Goal: Task Accomplishment & Management: Use online tool/utility

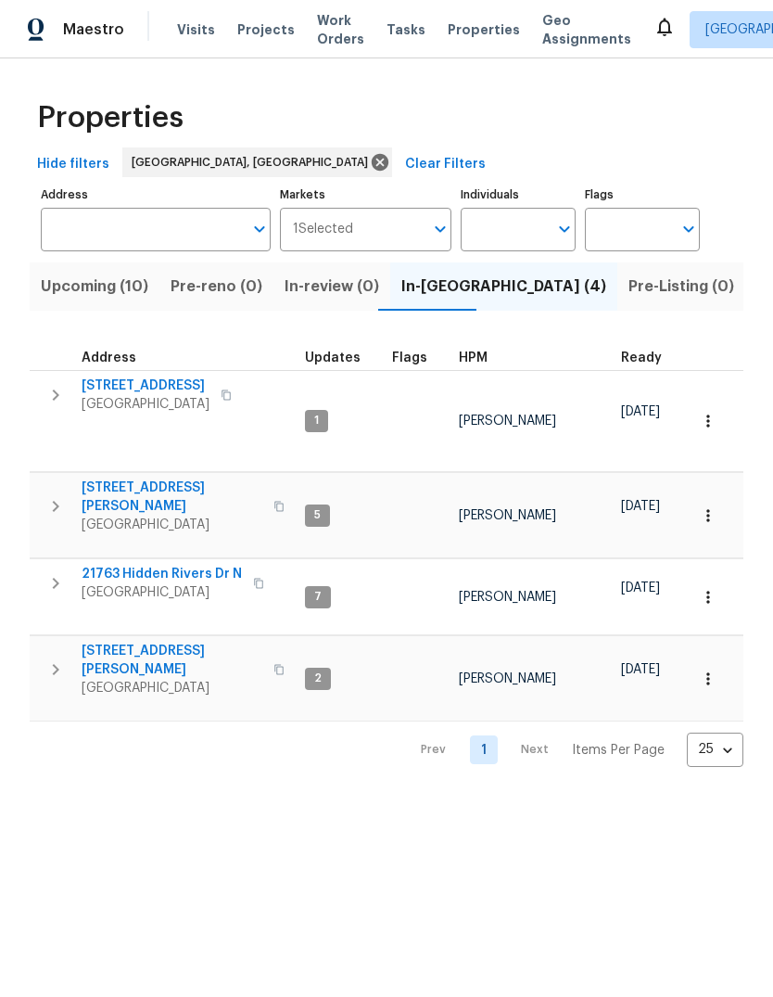
scroll to position [6, 478]
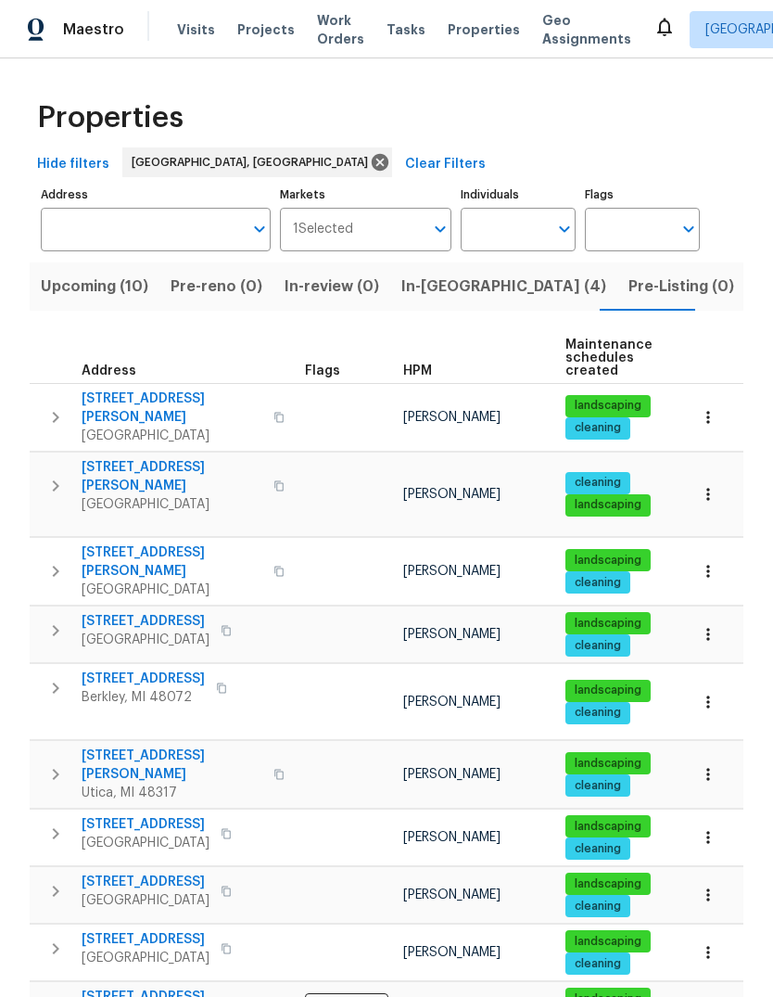
click at [273, 413] on icon "button" at bounding box center [278, 417] width 11 height 11
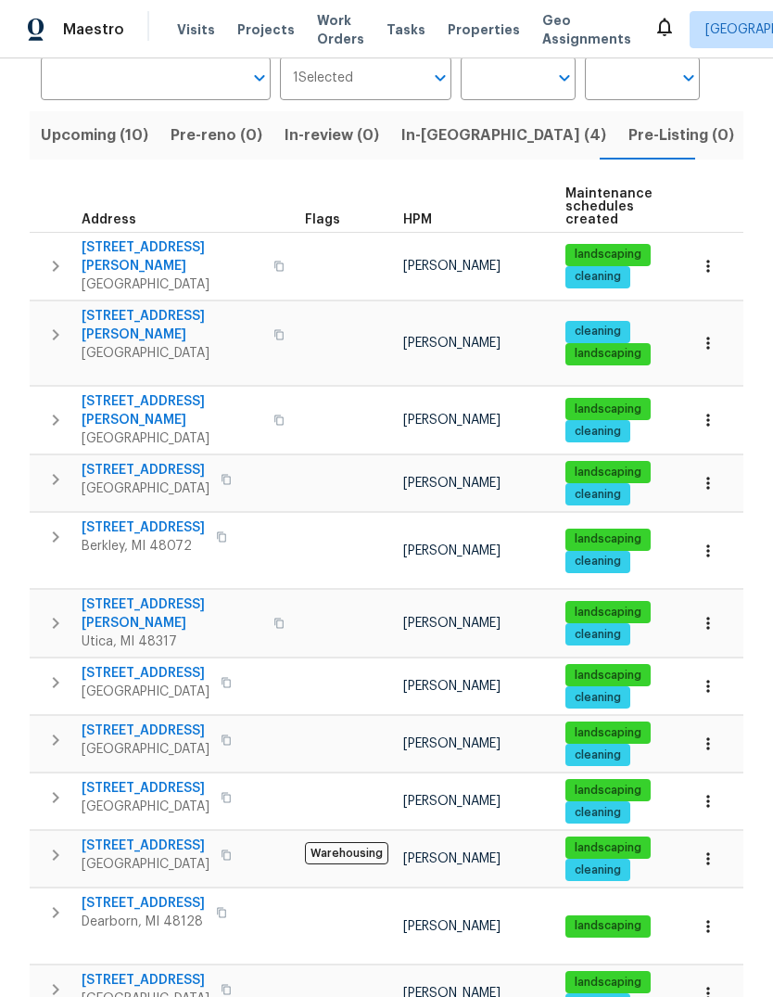
scroll to position [70, 0]
click at [268, 601] on button "button" at bounding box center [279, 623] width 22 height 45
click at [230, 849] on icon "button" at bounding box center [226, 854] width 11 height 11
click at [231, 850] on icon "button" at bounding box center [226, 855] width 9 height 10
click at [232, 984] on icon "button" at bounding box center [226, 989] width 11 height 11
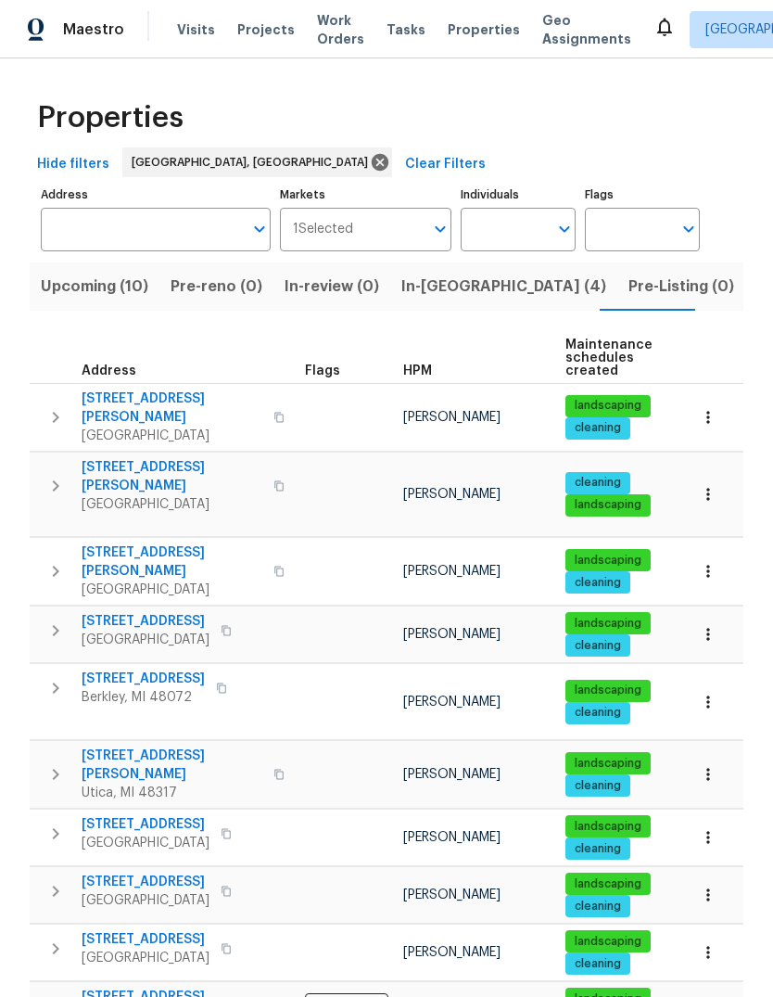
scroll to position [0, 0]
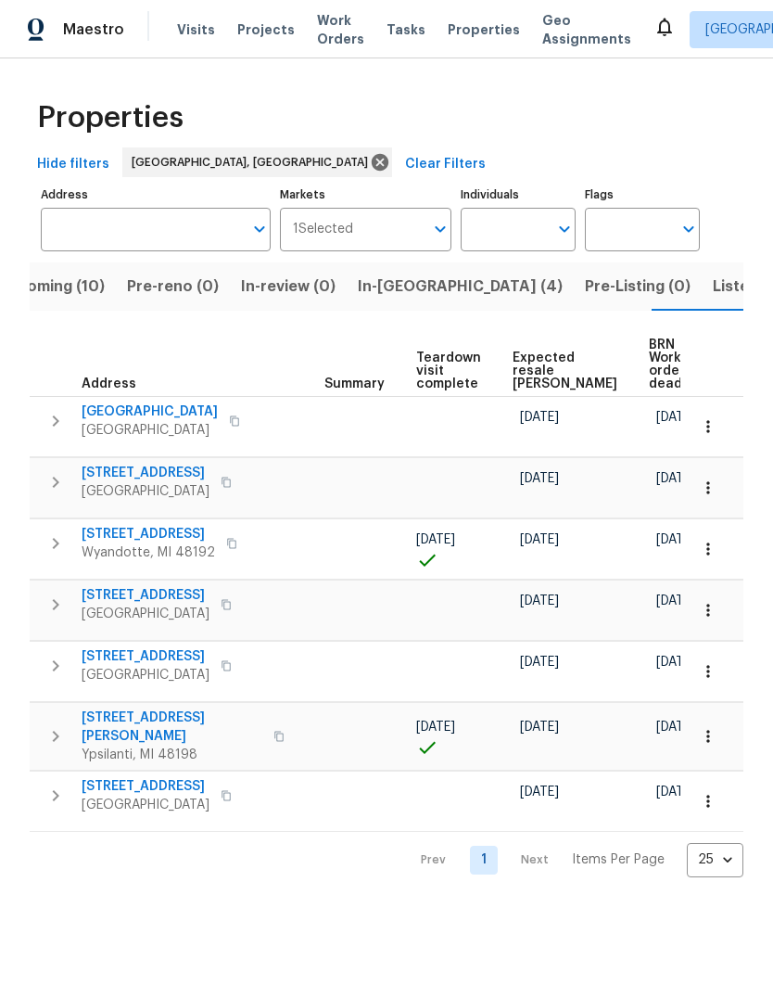
scroll to position [0, 346]
click at [713, 297] on span "Listed (13)" at bounding box center [751, 286] width 76 height 26
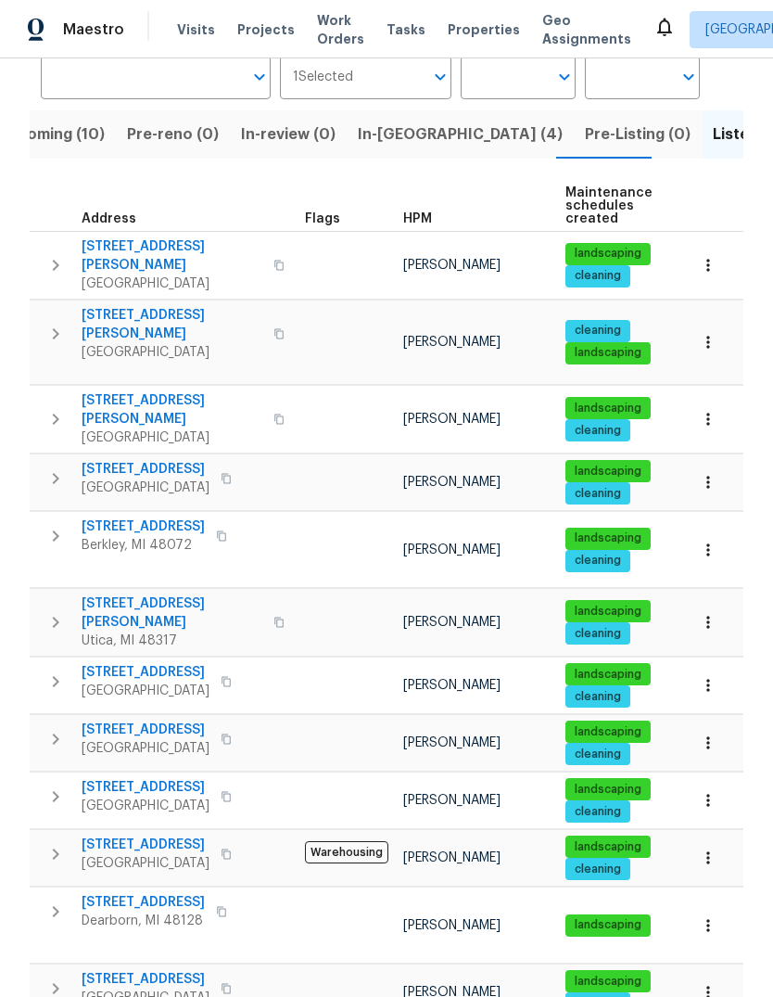
scroll to position [151, 0]
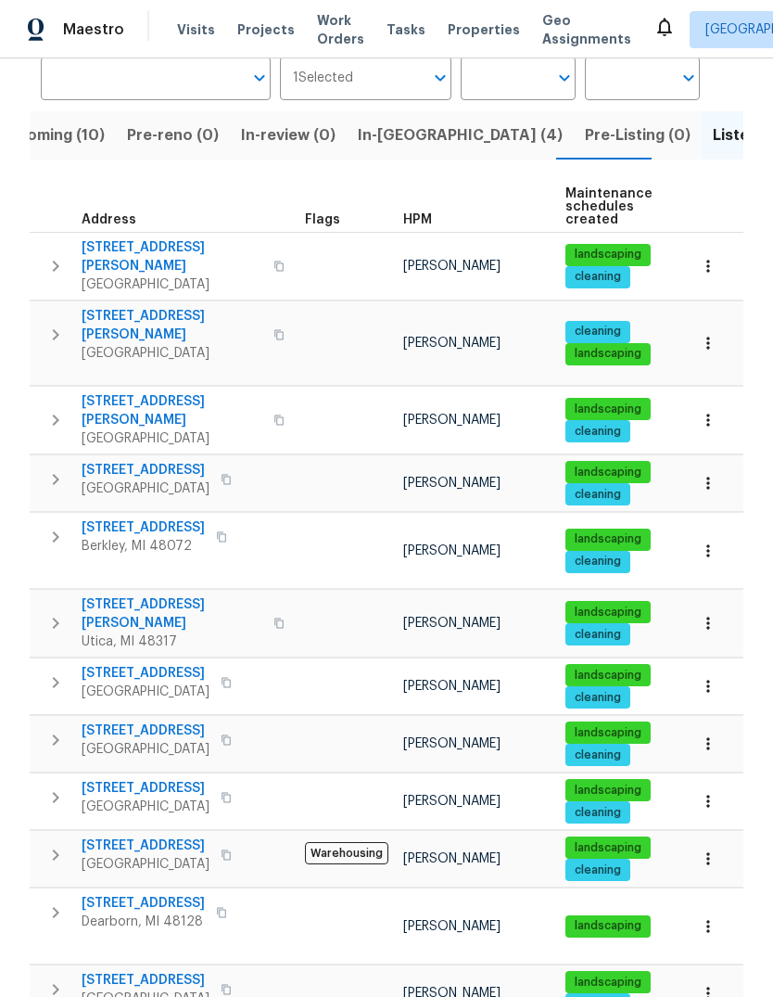
click at [401, 147] on span "In-[GEOGRAPHIC_DATA] (4)" at bounding box center [460, 135] width 205 height 26
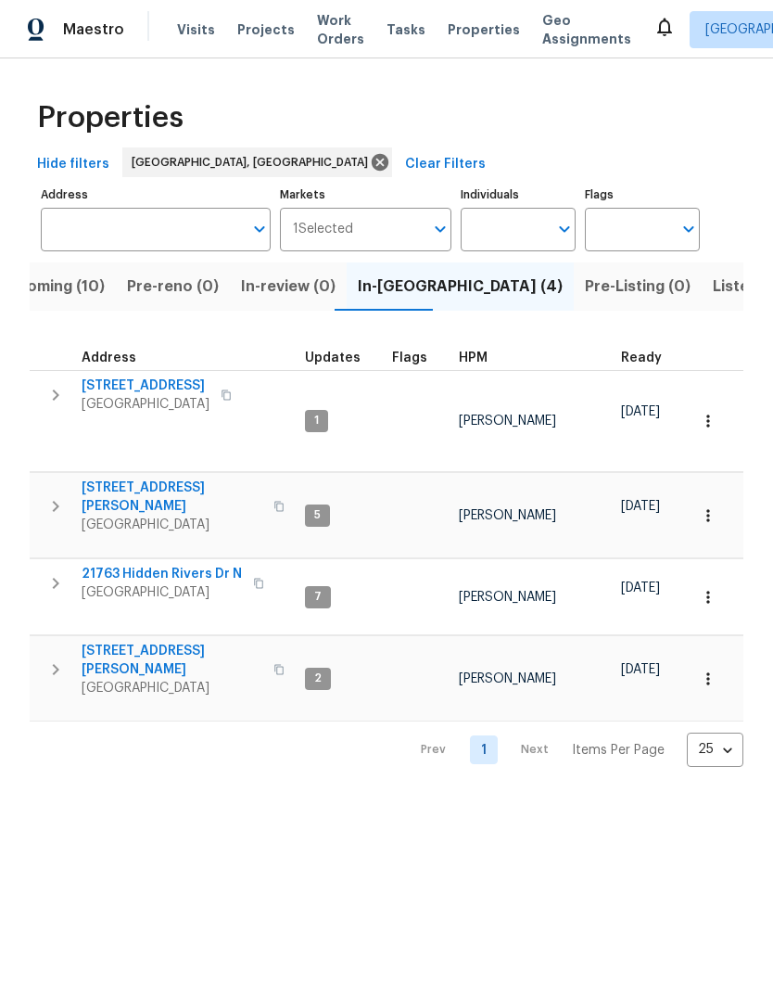
click at [67, 281] on span "Upcoming (10)" at bounding box center [51, 286] width 108 height 26
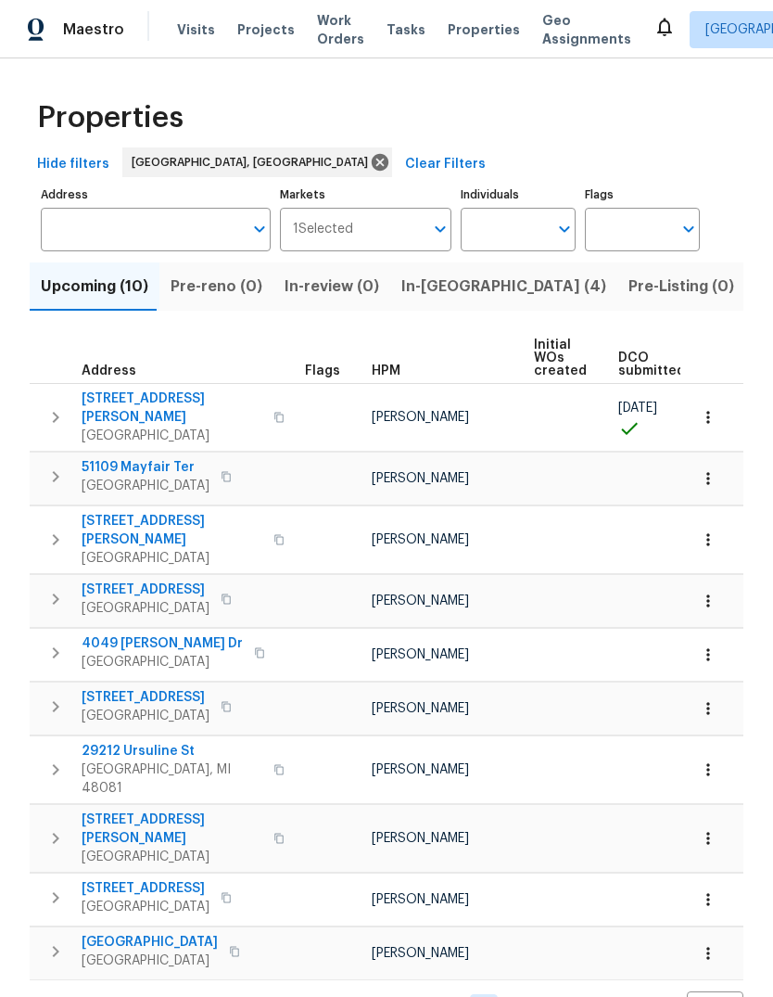
click at [435, 275] on span "In-[GEOGRAPHIC_DATA] (4)" at bounding box center [503, 286] width 205 height 26
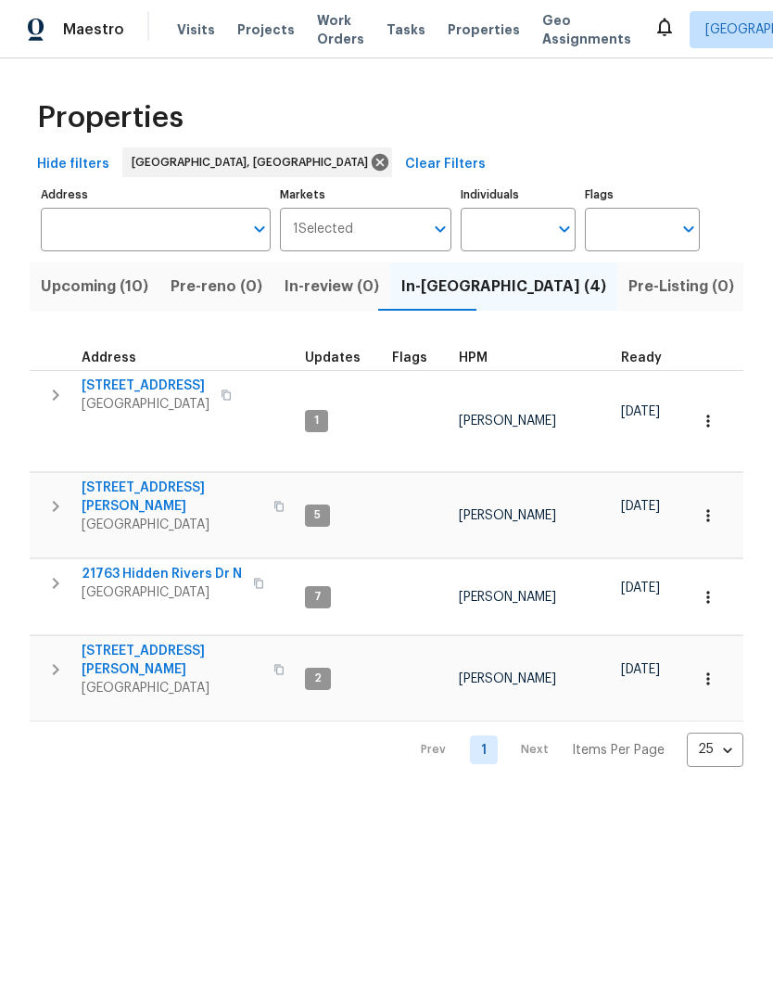
click at [223, 399] on icon "button" at bounding box center [226, 394] width 11 height 11
click at [222, 400] on icon "button" at bounding box center [226, 394] width 9 height 10
click at [68, 290] on span "Upcoming (10)" at bounding box center [95, 286] width 108 height 26
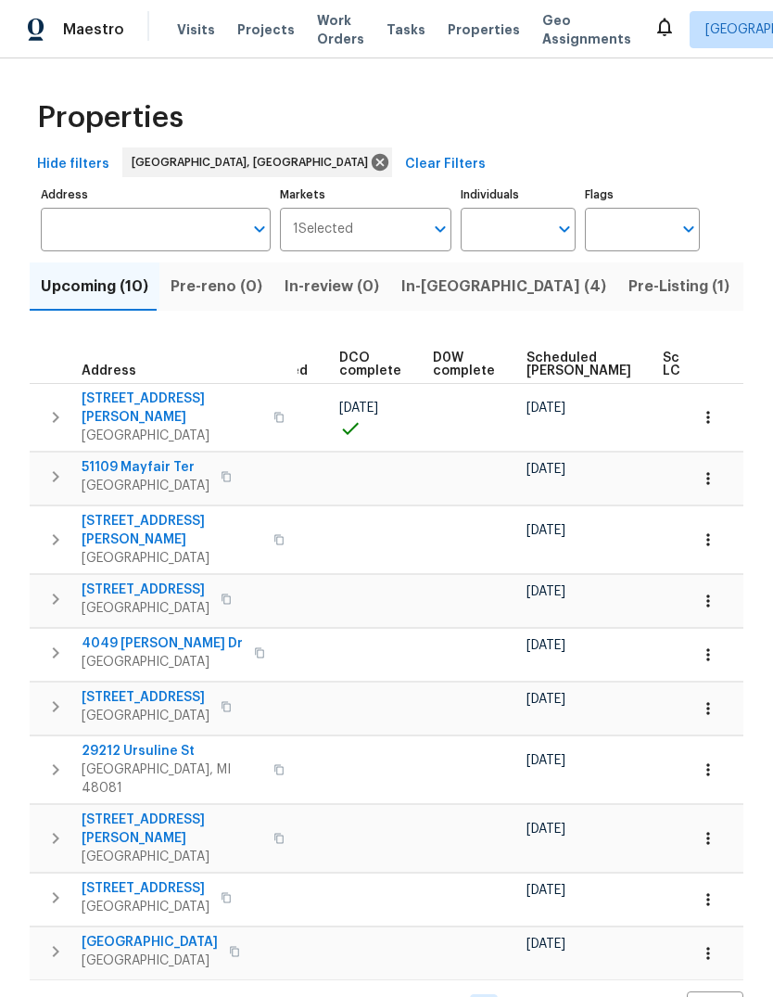
scroll to position [0, 376]
click at [532, 355] on span "Scheduled [PERSON_NAME]" at bounding box center [580, 364] width 105 height 26
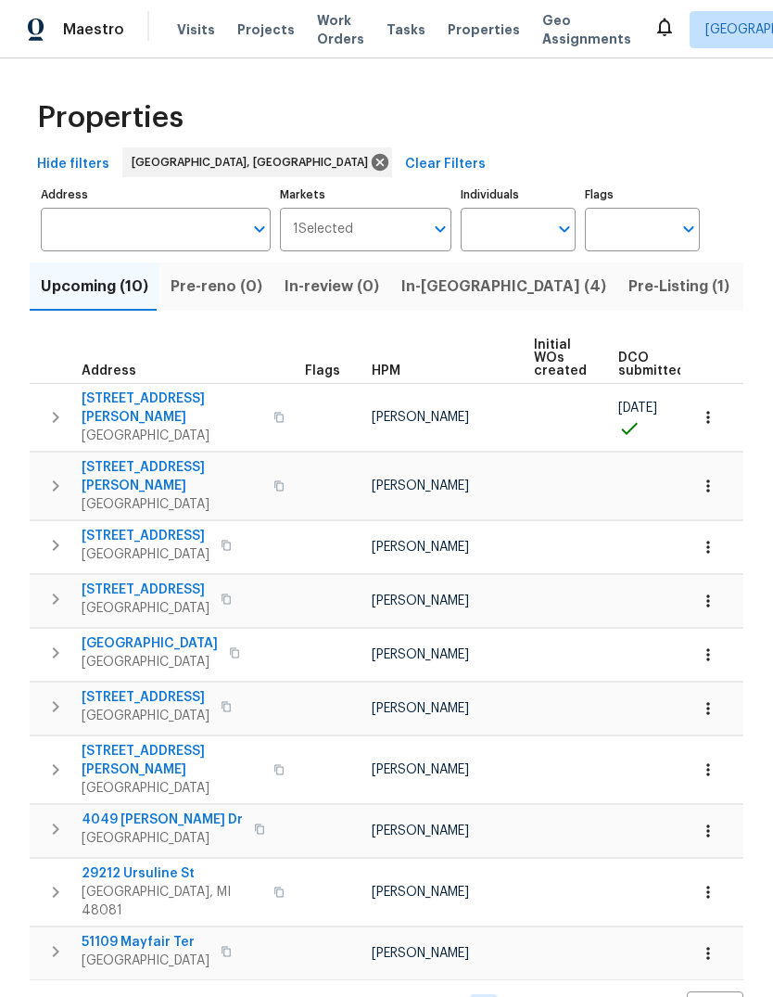
click at [454, 25] on span "Properties" at bounding box center [484, 29] width 72 height 19
click at [482, 22] on span "Properties" at bounding box center [484, 29] width 72 height 19
click at [470, 32] on span "Properties" at bounding box center [484, 29] width 72 height 19
click at [629, 292] on span "Pre-Listing (1)" at bounding box center [679, 286] width 101 height 26
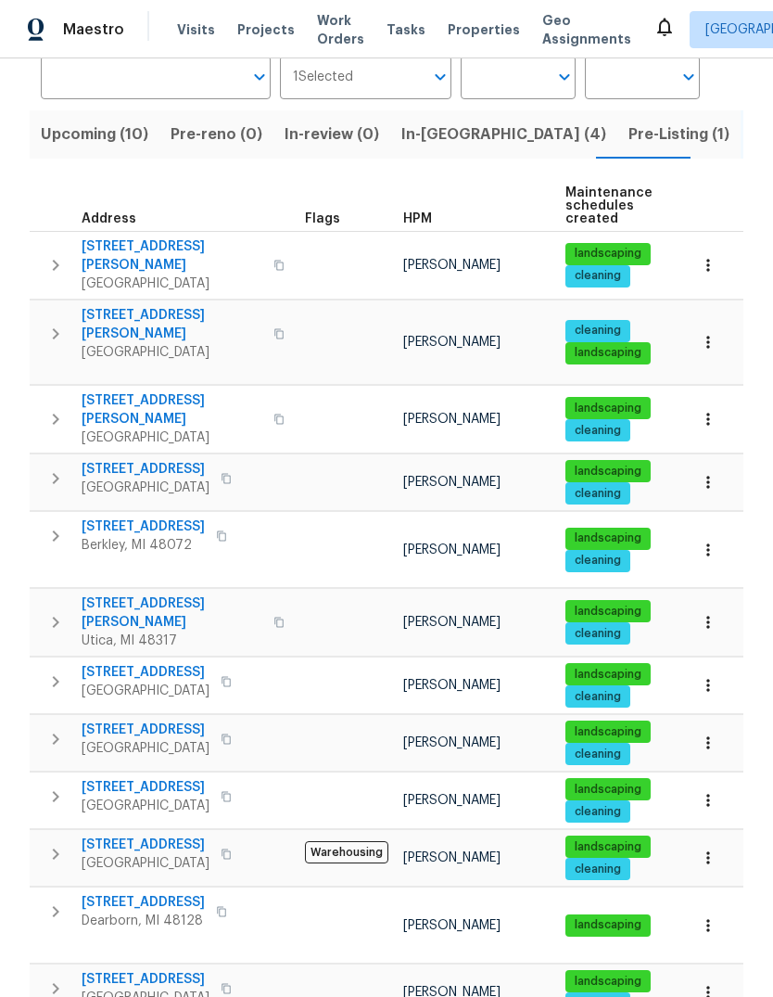
scroll to position [151, 0]
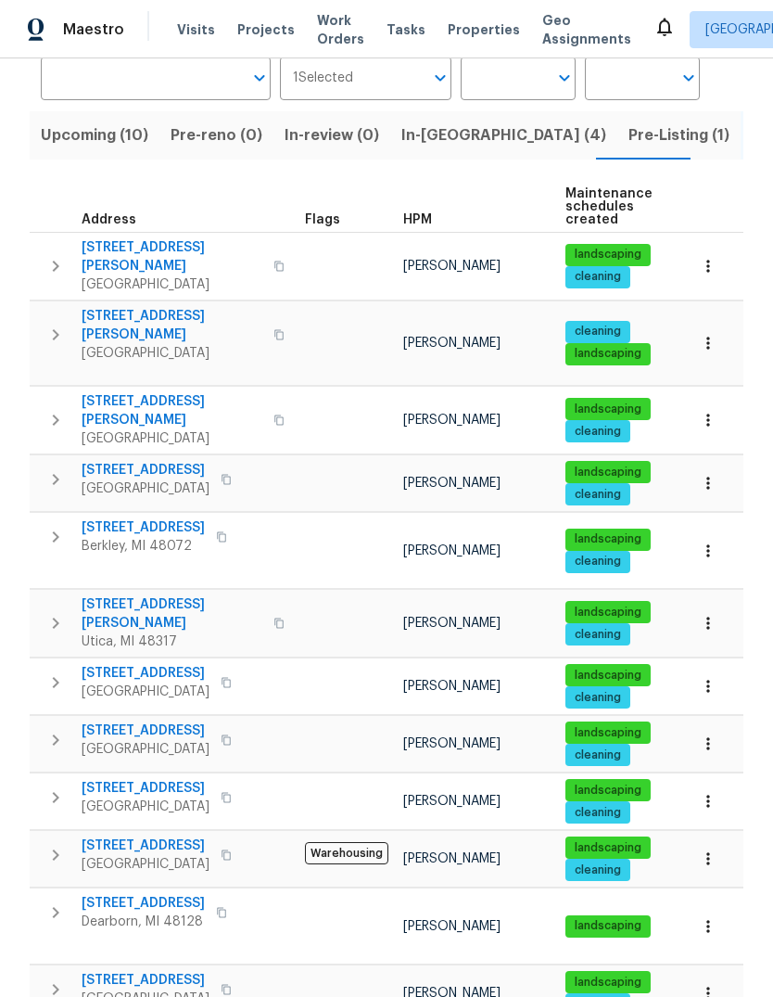
click at [629, 137] on span "Pre-Listing (1)" at bounding box center [679, 135] width 101 height 26
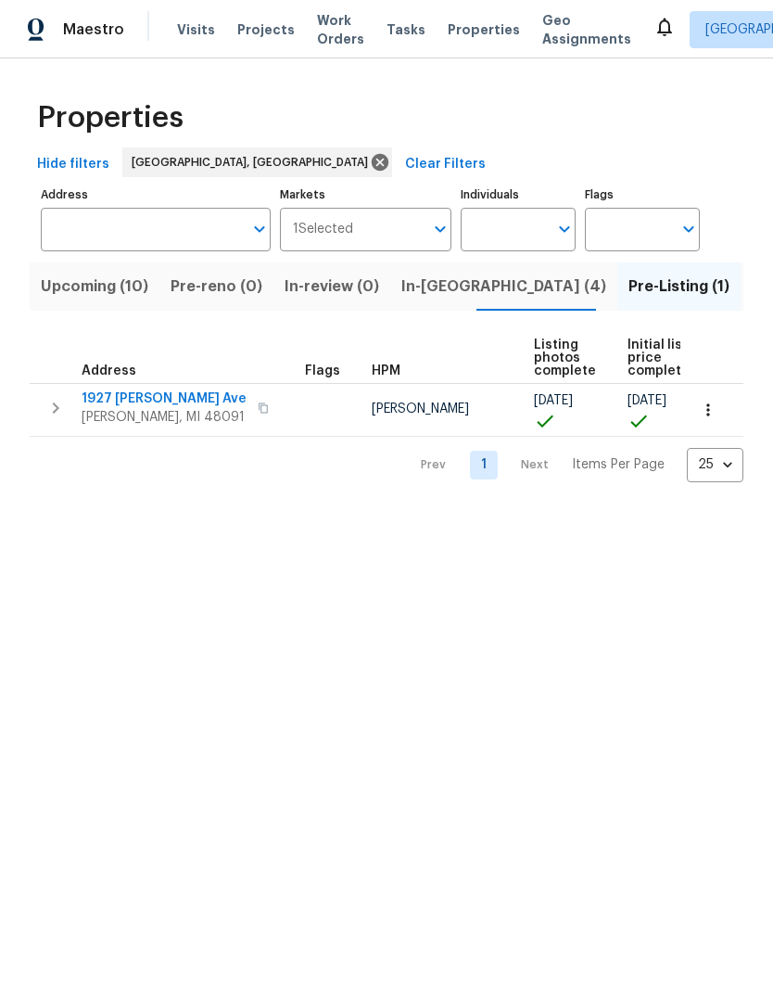
click at [138, 401] on span "1927 [PERSON_NAME] Ave" at bounding box center [164, 398] width 165 height 19
click at [457, 21] on span "Properties" at bounding box center [484, 29] width 72 height 19
click at [466, 49] on div "Maestro Visits Projects Work Orders Tasks Properties Geo Assignments [GEOGRAPHI…" at bounding box center [386, 29] width 773 height 58
click at [472, 37] on span "Properties" at bounding box center [484, 29] width 72 height 19
click at [460, 23] on span "Properties" at bounding box center [484, 29] width 72 height 19
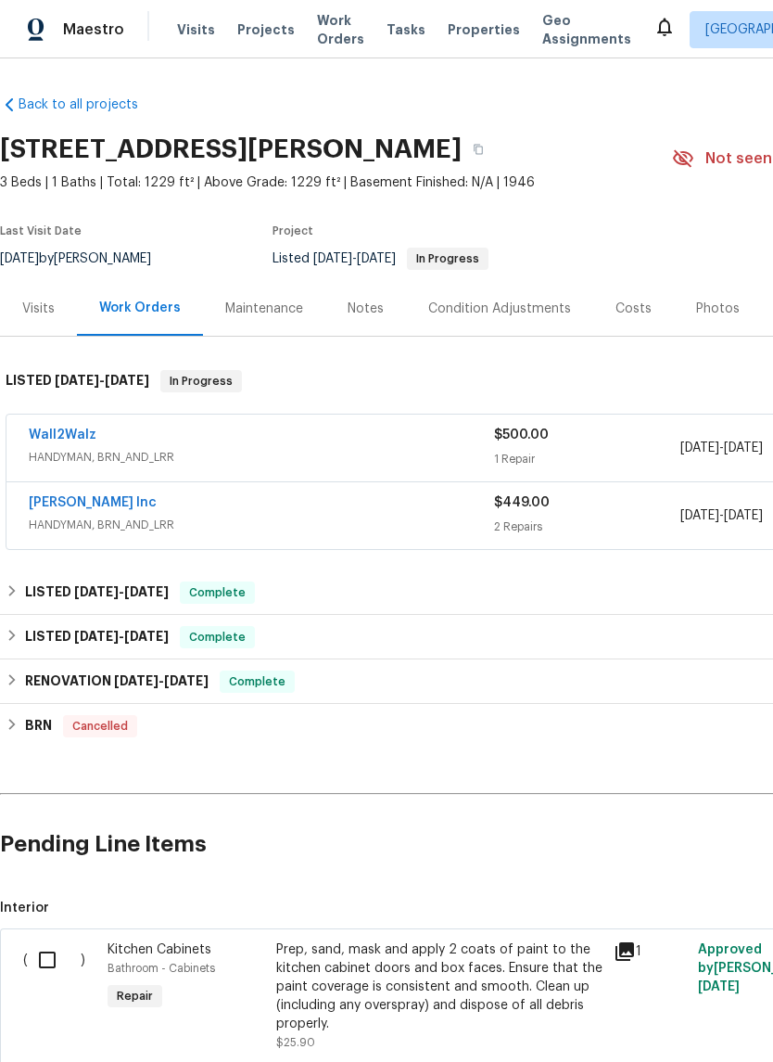
click at [340, 312] on div "Notes" at bounding box center [365, 308] width 81 height 55
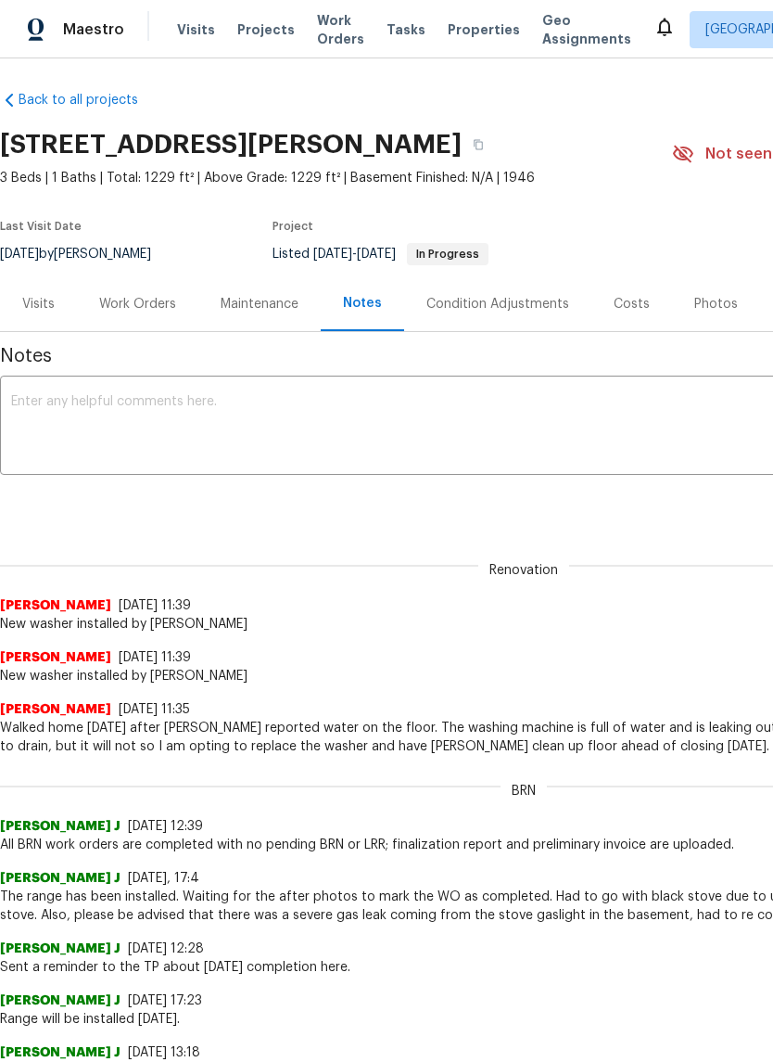
scroll to position [5, 0]
click at [263, 306] on div "Maintenance" at bounding box center [260, 304] width 78 height 19
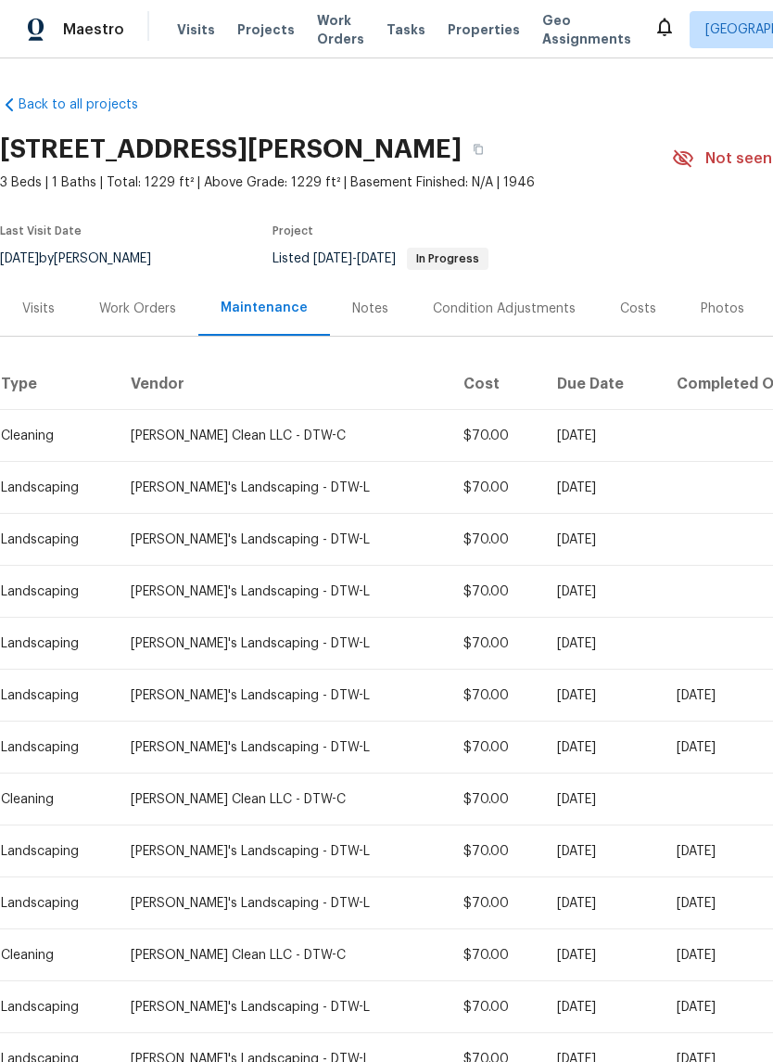
click at [362, 315] on div "Notes" at bounding box center [370, 308] width 36 height 19
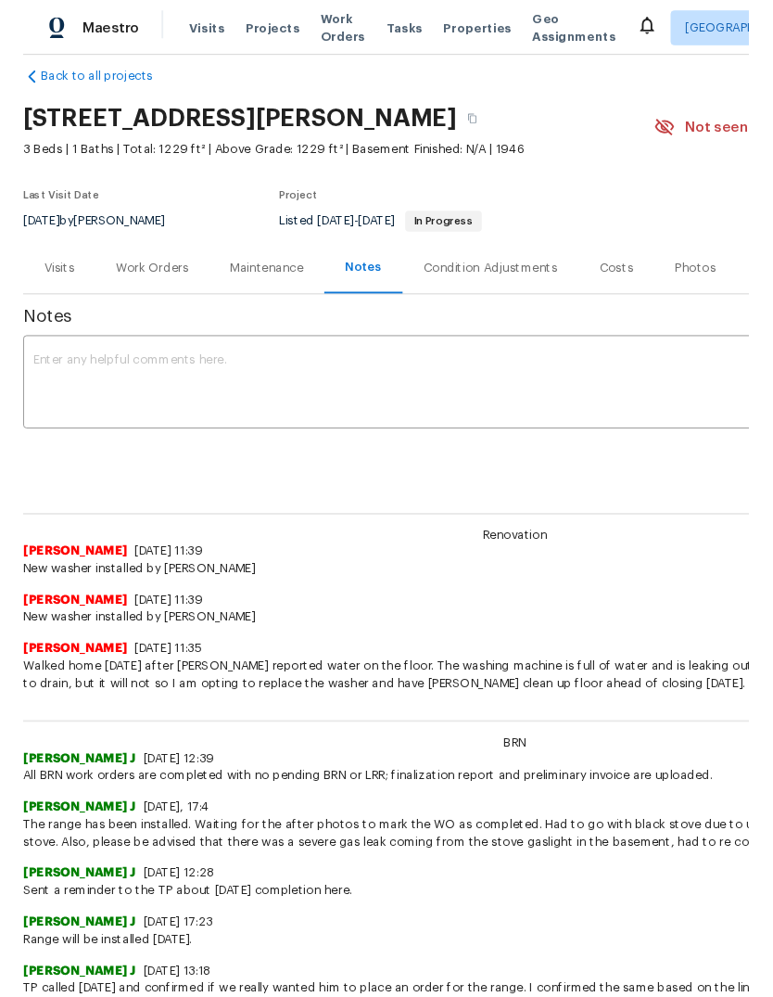
scroll to position [23, 0]
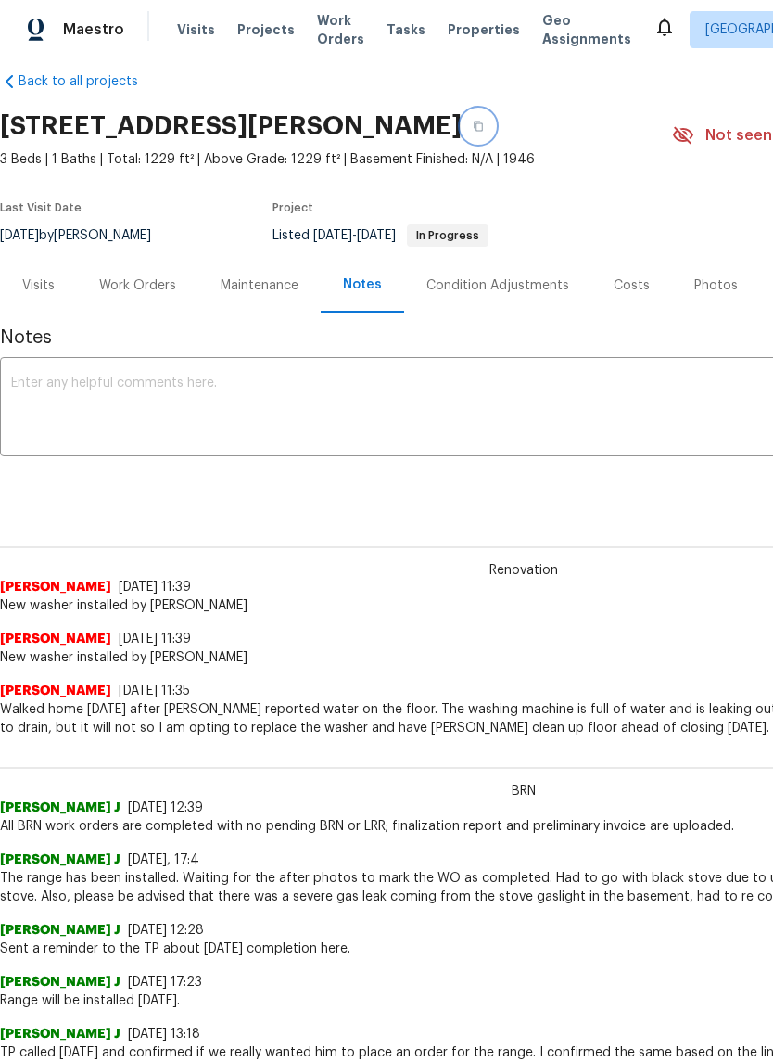
click at [462, 119] on button "button" at bounding box center [478, 125] width 33 height 33
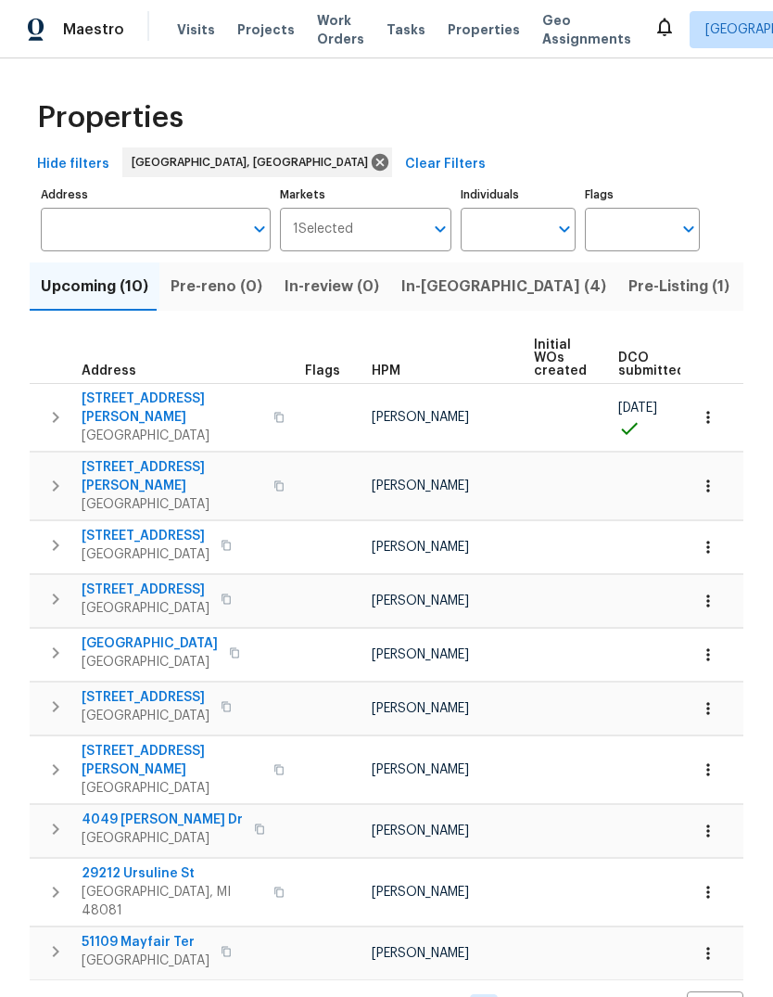
click at [193, 29] on span "Visits" at bounding box center [196, 29] width 38 height 19
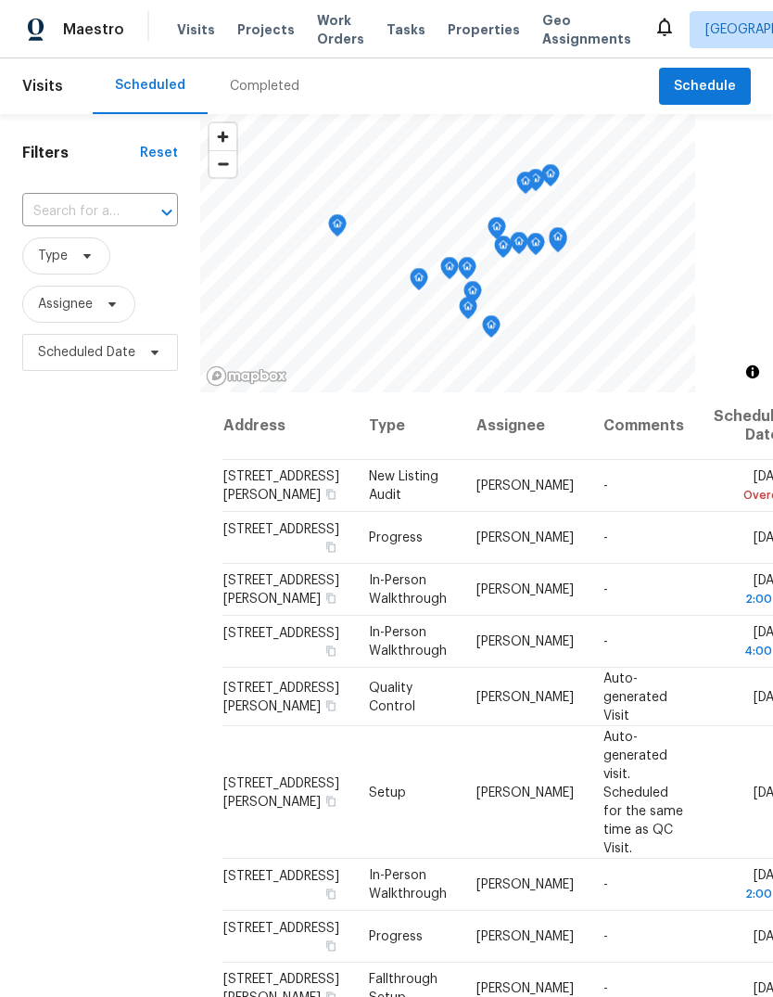
click at [325, 34] on span "Work Orders" at bounding box center [340, 29] width 47 height 37
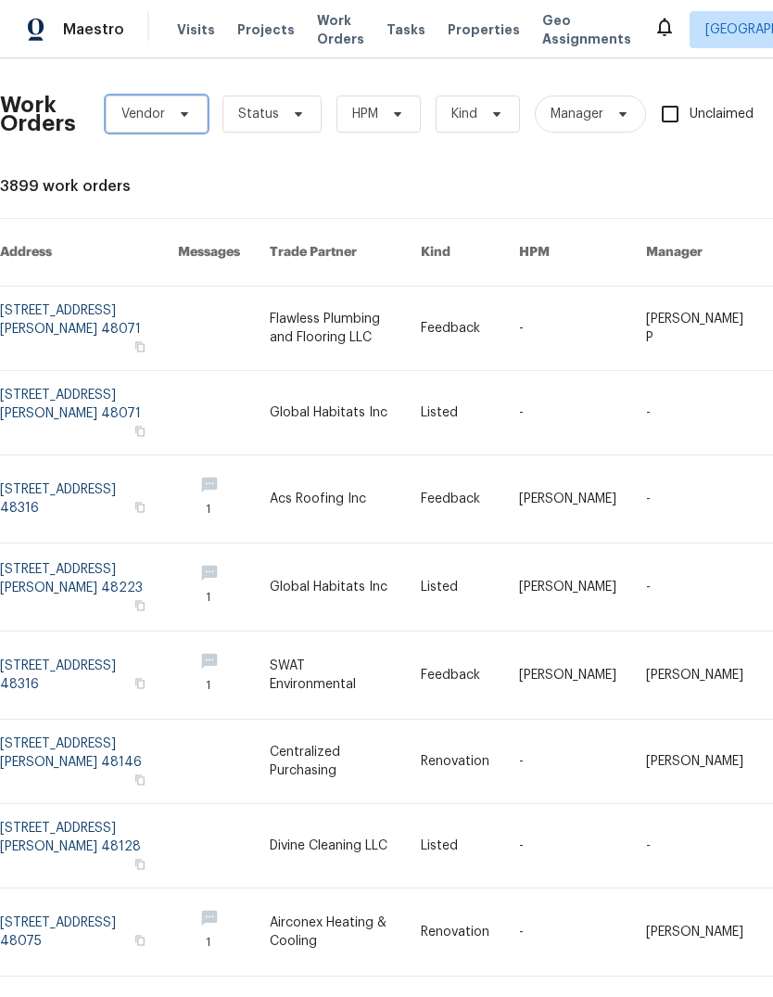
click at [166, 120] on span "Vendor" at bounding box center [157, 113] width 102 height 37
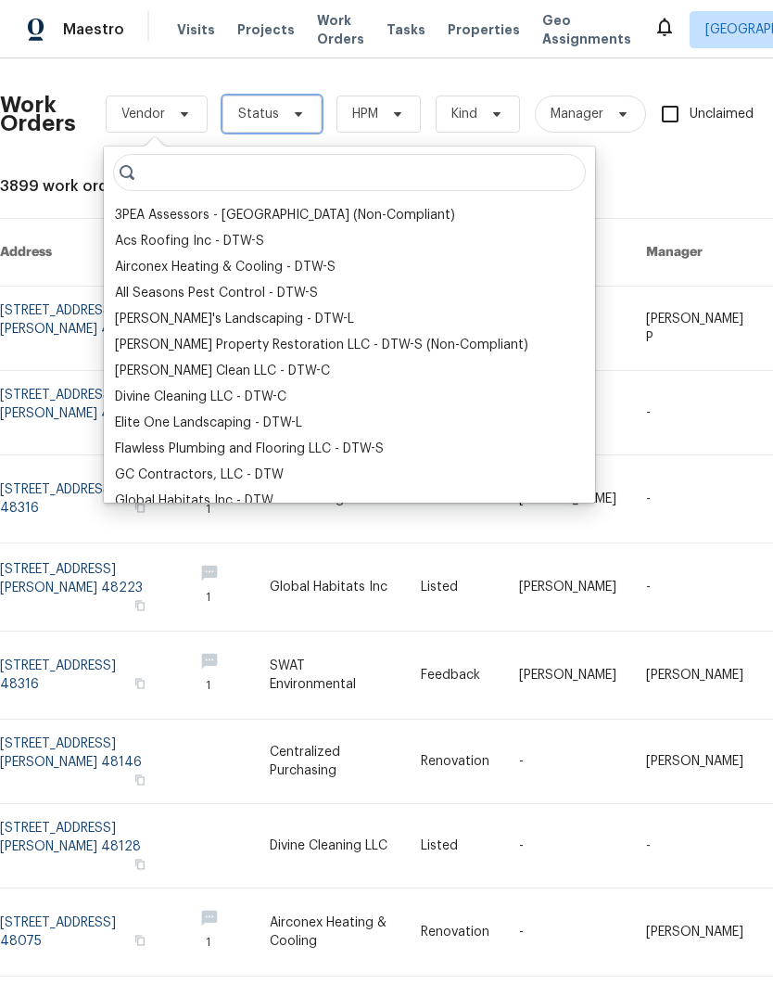
click at [278, 98] on span "Status" at bounding box center [272, 113] width 99 height 37
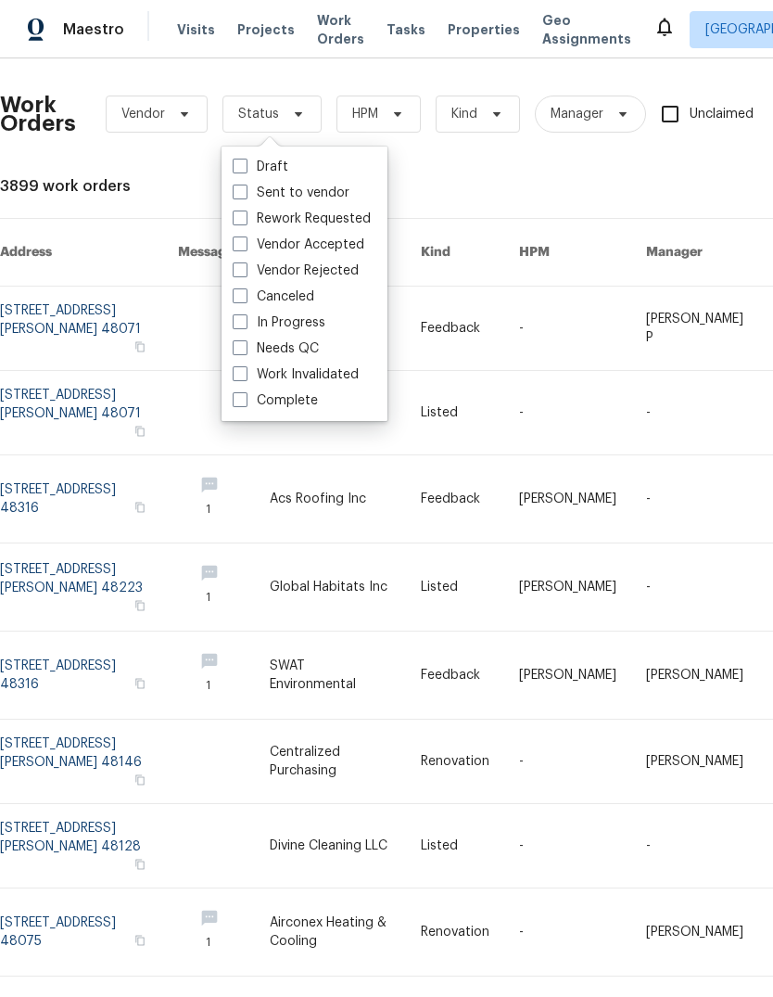
click at [295, 344] on label "Needs QC" at bounding box center [276, 348] width 86 height 19
click at [245, 344] on input "Needs QC" at bounding box center [239, 345] width 12 height 12
checkbox input "true"
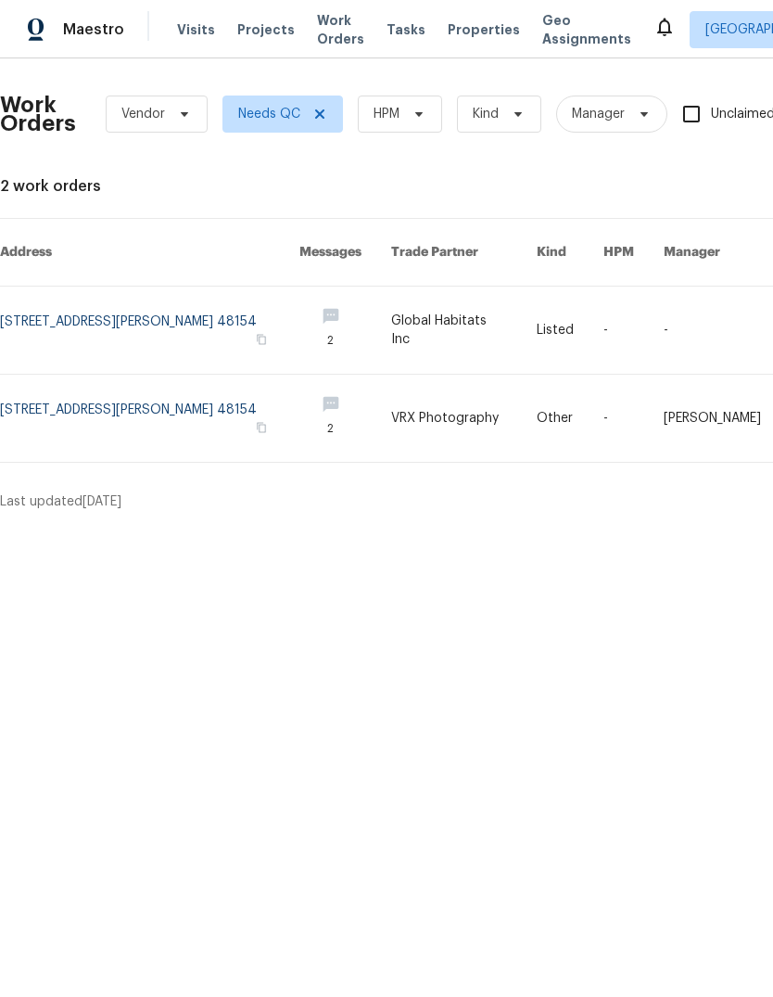
click at [146, 314] on link at bounding box center [149, 329] width 299 height 87
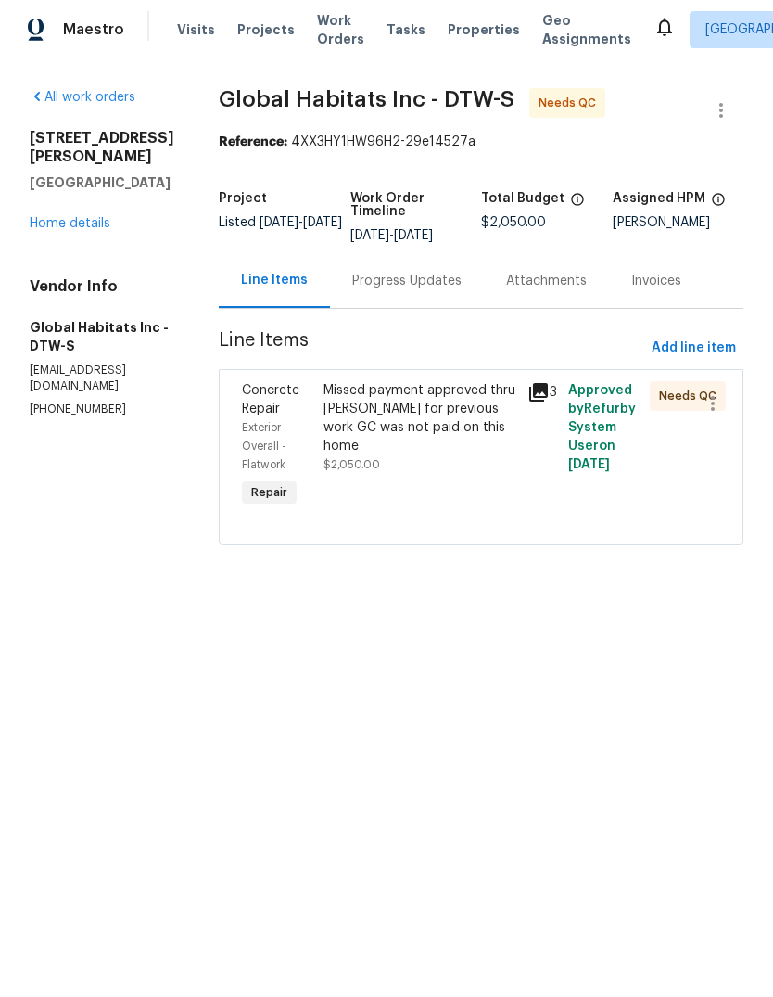
click at [431, 430] on div "Missed payment approved thru kim for previous work GC was not paid on this home" at bounding box center [420, 418] width 193 height 74
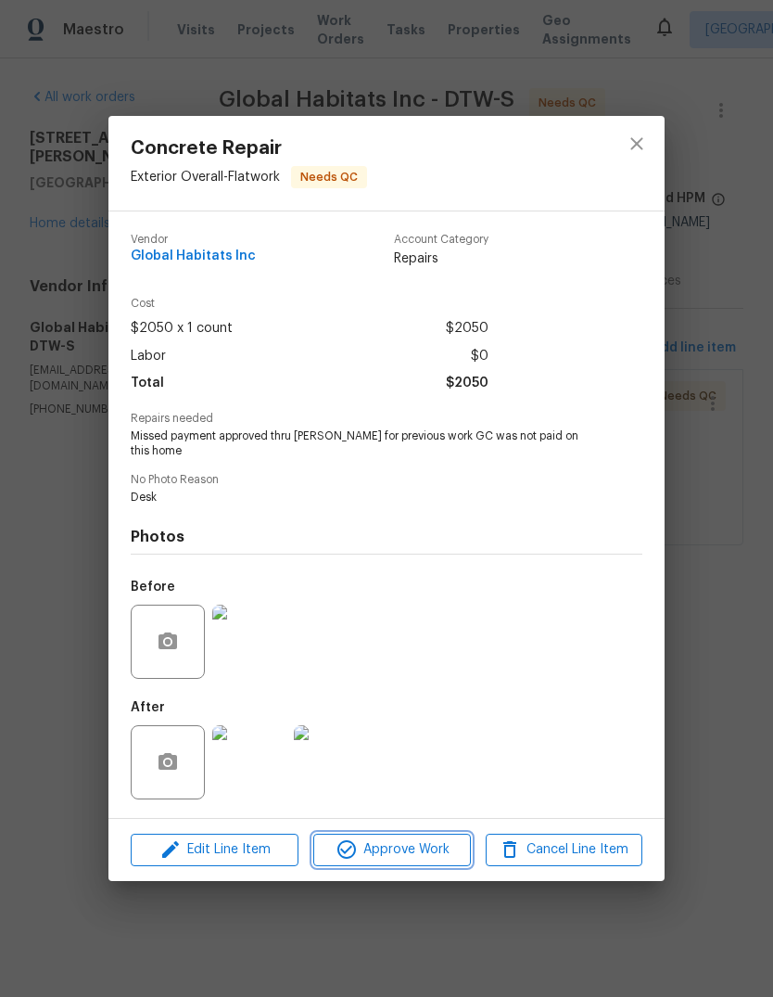
click at [454, 839] on span "Approve Work" at bounding box center [392, 849] width 146 height 23
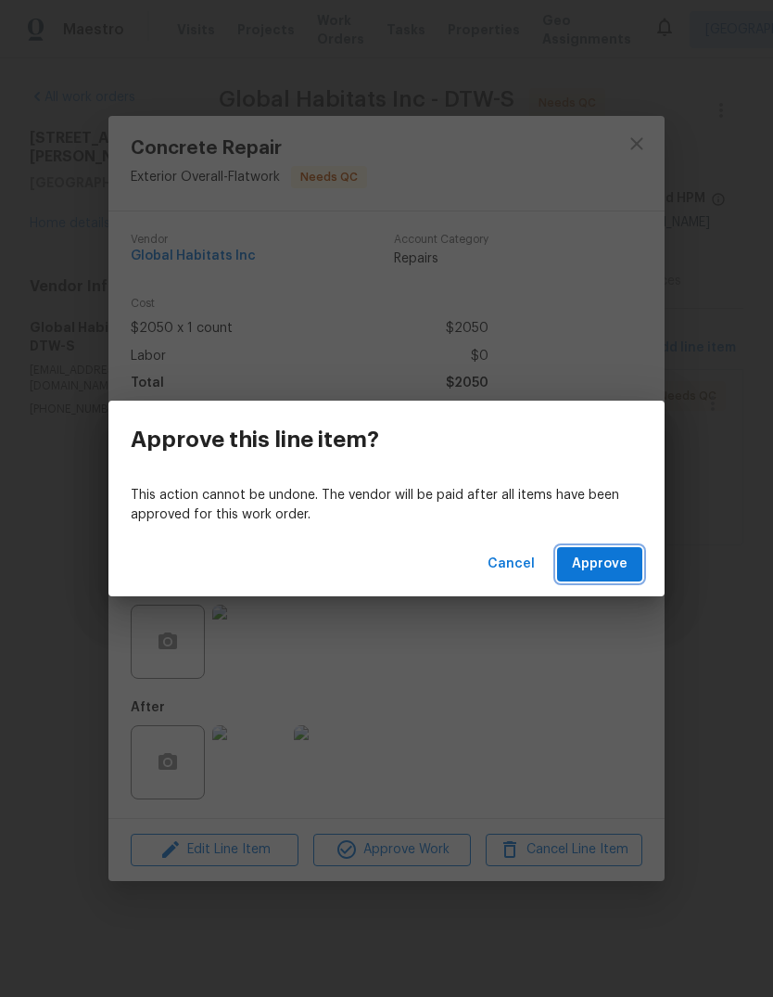
click at [617, 566] on span "Approve" at bounding box center [600, 564] width 56 height 23
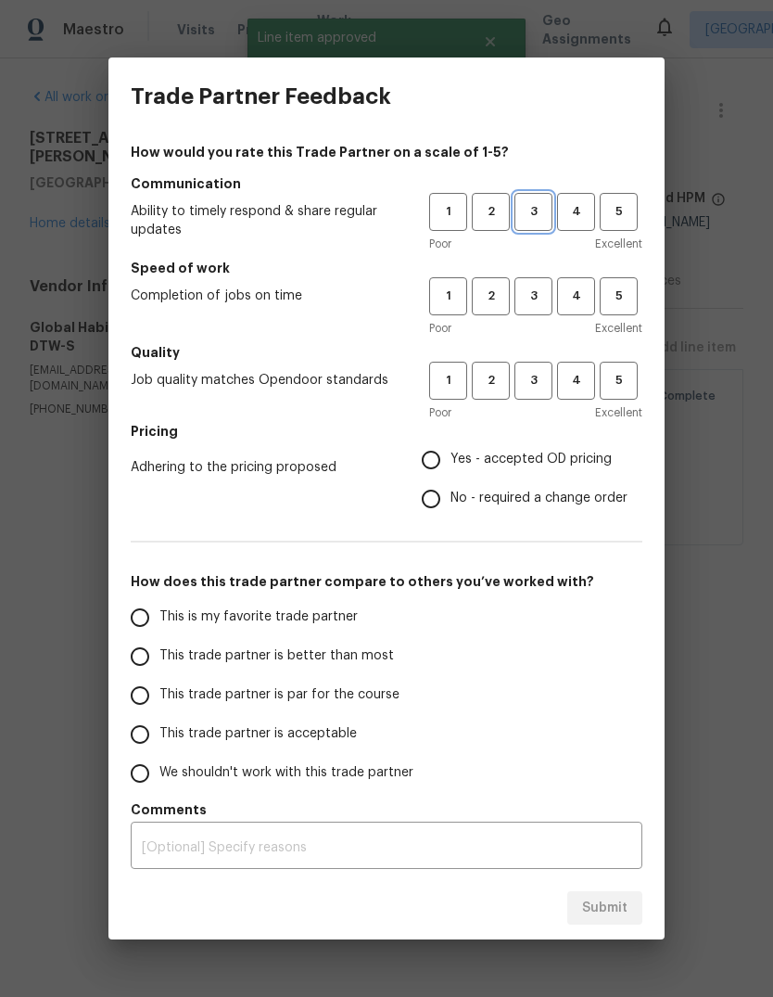
click at [538, 211] on span "3" at bounding box center [533, 211] width 34 height 21
click at [534, 295] on span "3" at bounding box center [533, 296] width 34 height 21
click at [546, 377] on span "3" at bounding box center [533, 380] width 34 height 21
click at [540, 479] on label "No - required a change order" at bounding box center [520, 498] width 216 height 39
click at [451, 479] on input "No - required a change order" at bounding box center [431, 498] width 39 height 39
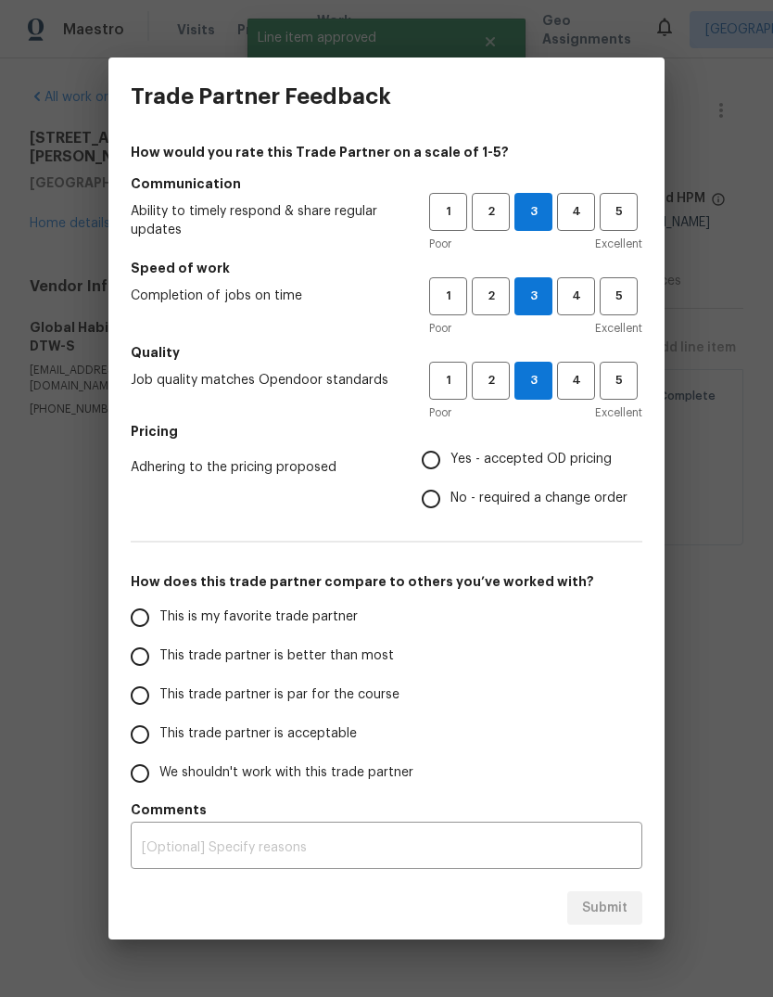
radio input "true"
click at [538, 457] on span "Yes - accepted OD pricing" at bounding box center [531, 459] width 161 height 19
click at [451, 457] on input "Yes - accepted OD pricing" at bounding box center [431, 459] width 39 height 39
radio input "true"
click at [293, 702] on span "This trade partner is par for the course" at bounding box center [279, 694] width 240 height 19
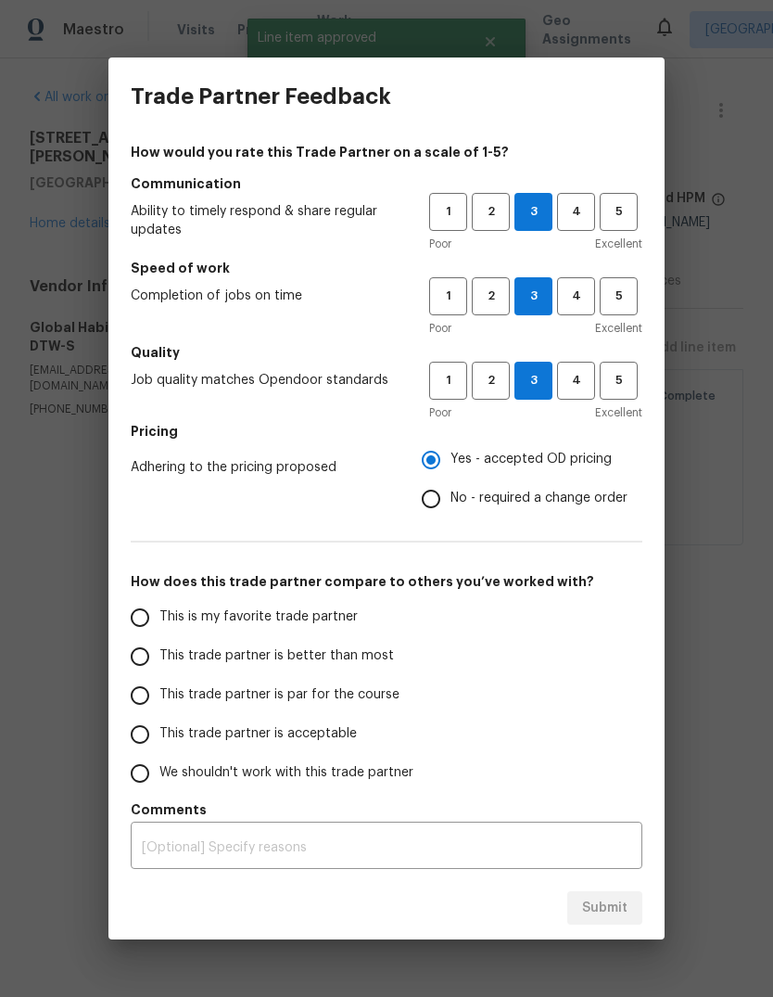
click at [159, 702] on input "This trade partner is par for the course" at bounding box center [140, 695] width 39 height 39
click at [613, 881] on div "Submit" at bounding box center [386, 908] width 556 height 64
click at [612, 881] on div "Submit" at bounding box center [386, 908] width 556 height 64
click at [619, 887] on div "Submit" at bounding box center [386, 908] width 556 height 64
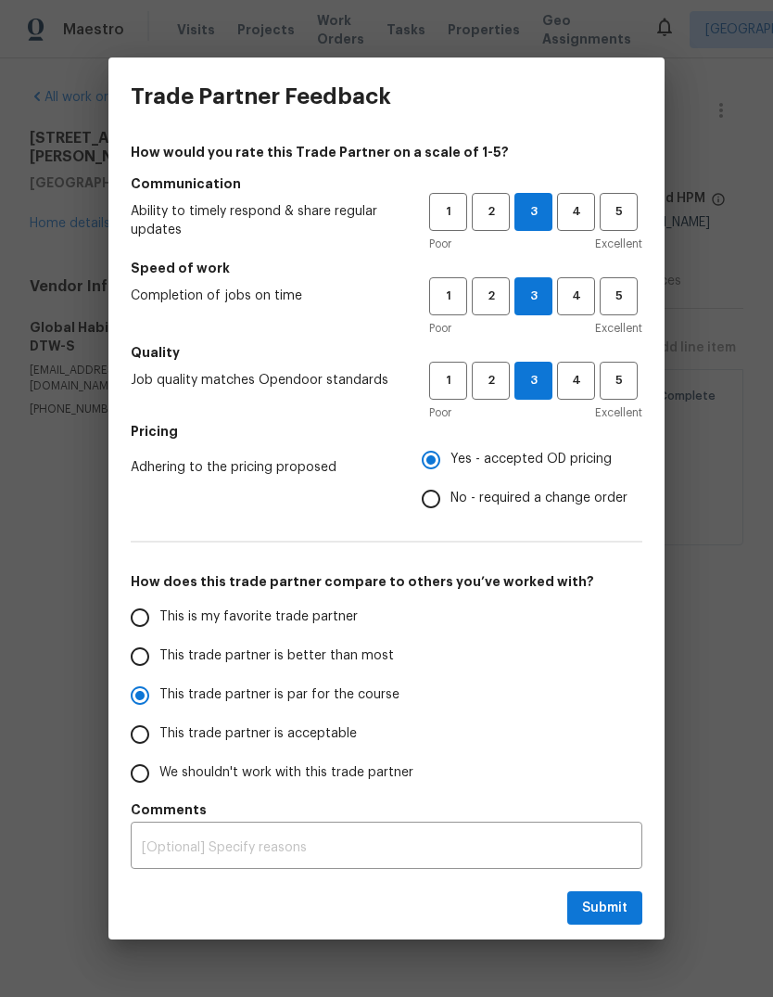
click at [619, 887] on div "Submit" at bounding box center [386, 908] width 556 height 64
click at [604, 900] on span "Submit" at bounding box center [604, 907] width 45 height 23
radio input "true"
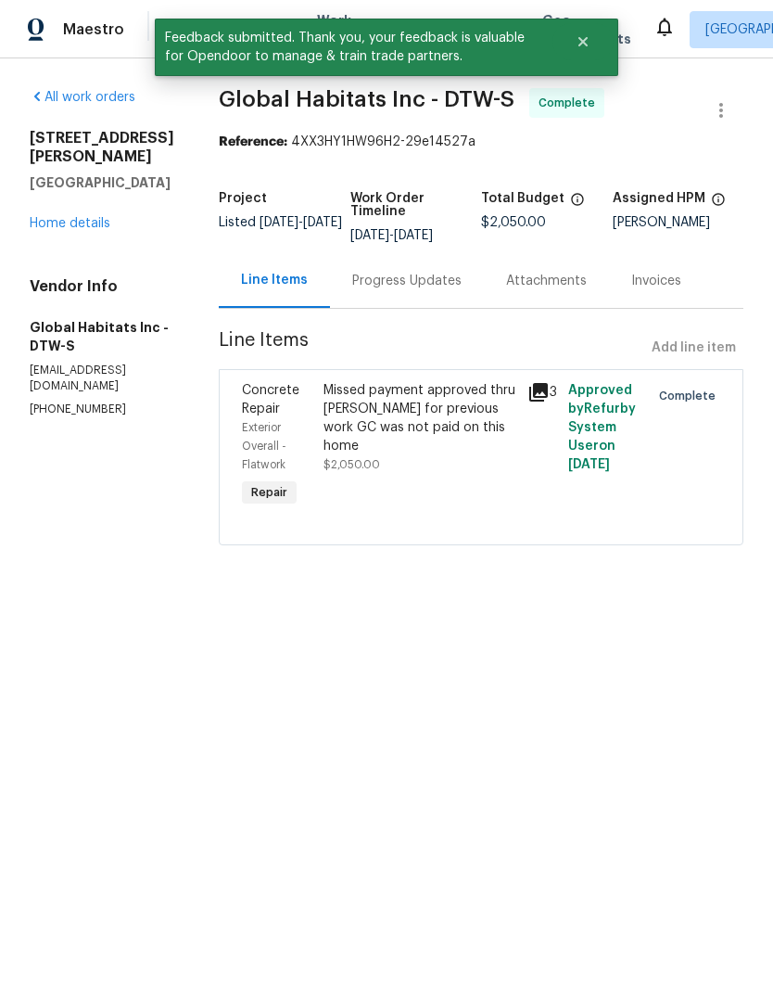
click at [74, 217] on link "Home details" at bounding box center [70, 223] width 81 height 13
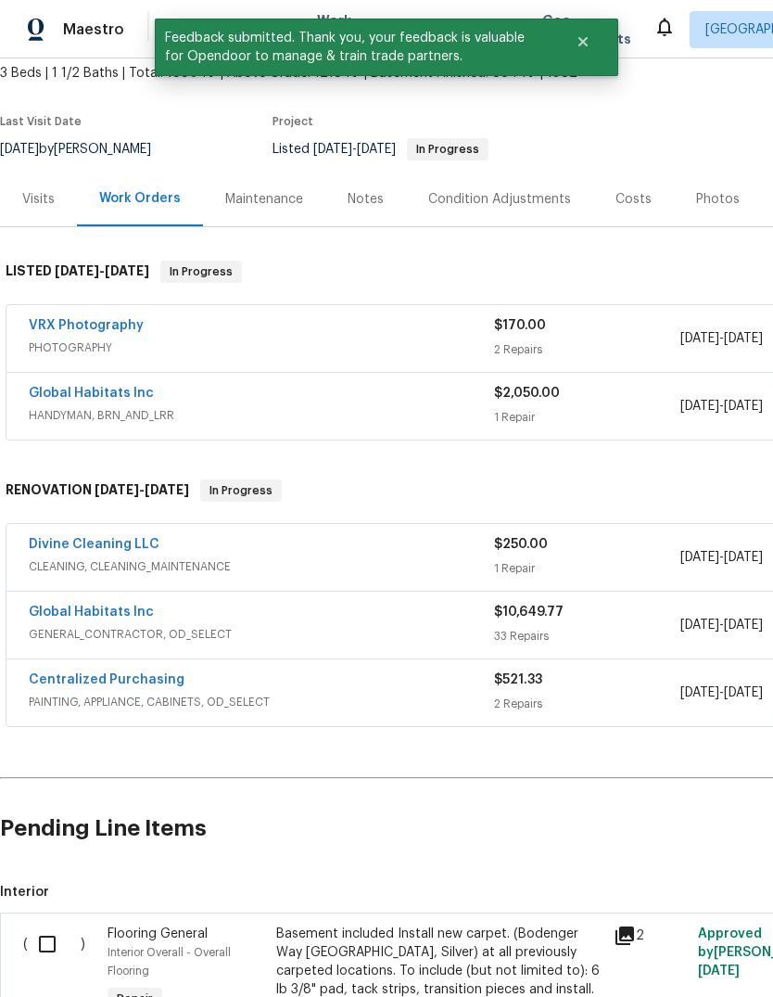
scroll to position [110, 0]
click at [287, 331] on div "VRX Photography" at bounding box center [261, 326] width 465 height 22
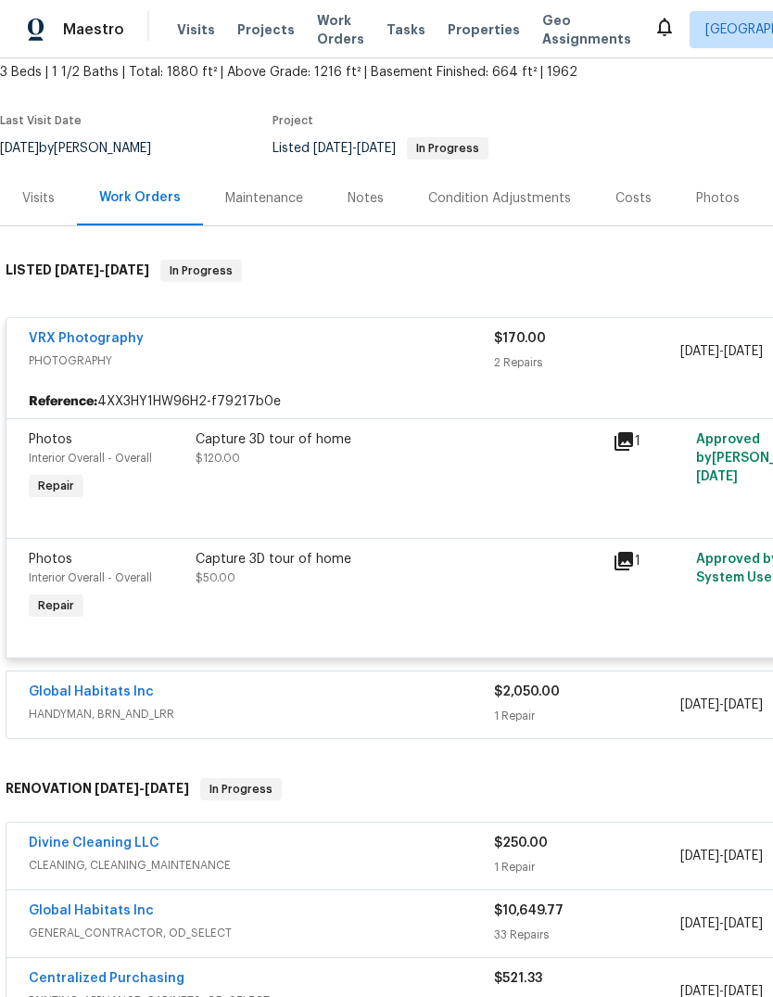
click at [626, 442] on icon at bounding box center [624, 441] width 19 height 19
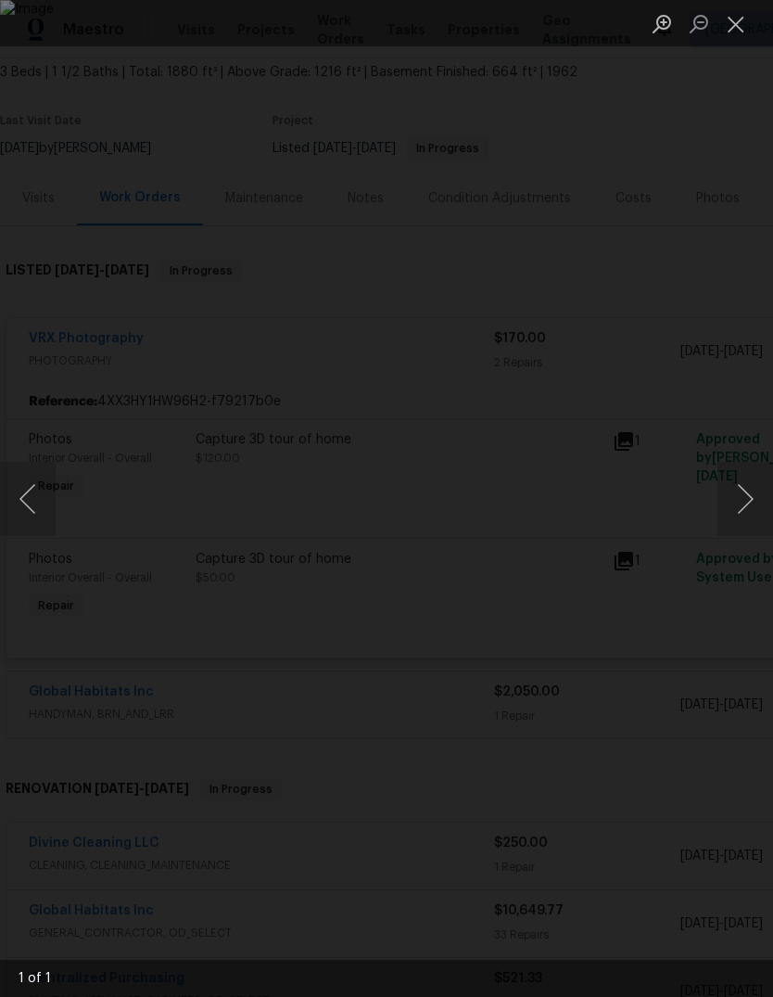
click at [753, 498] on button "Next image" at bounding box center [746, 499] width 56 height 74
click at [753, 497] on button "Next image" at bounding box center [746, 499] width 56 height 74
click at [742, 25] on button "Close lightbox" at bounding box center [736, 23] width 37 height 32
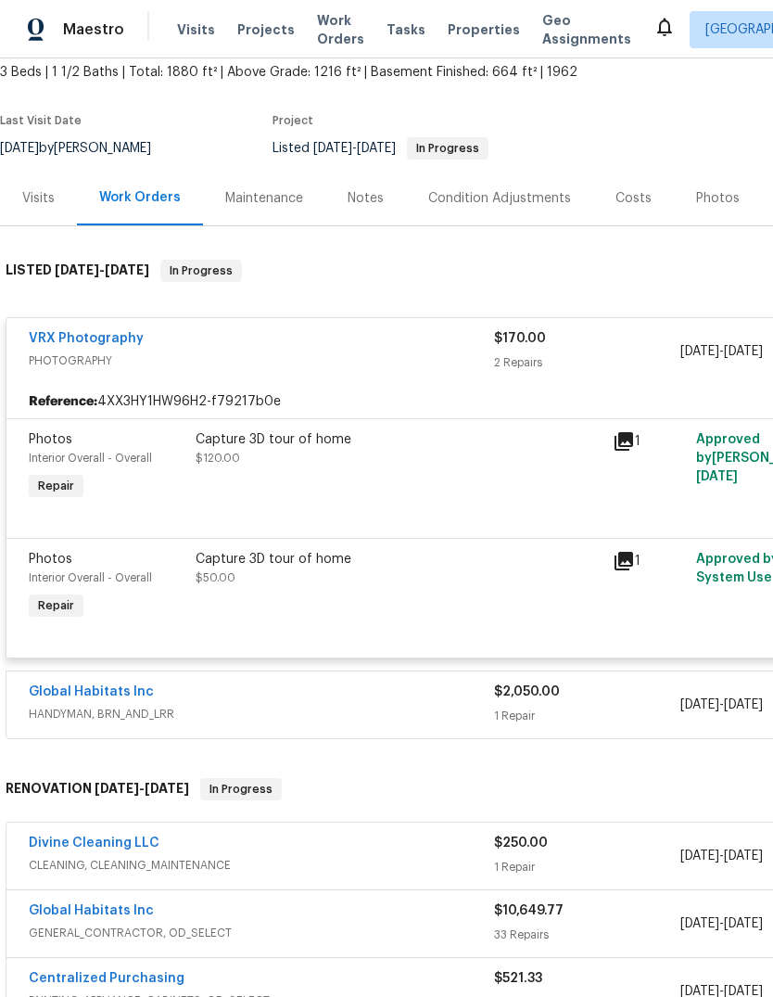
click at [615, 566] on icon at bounding box center [624, 561] width 19 height 19
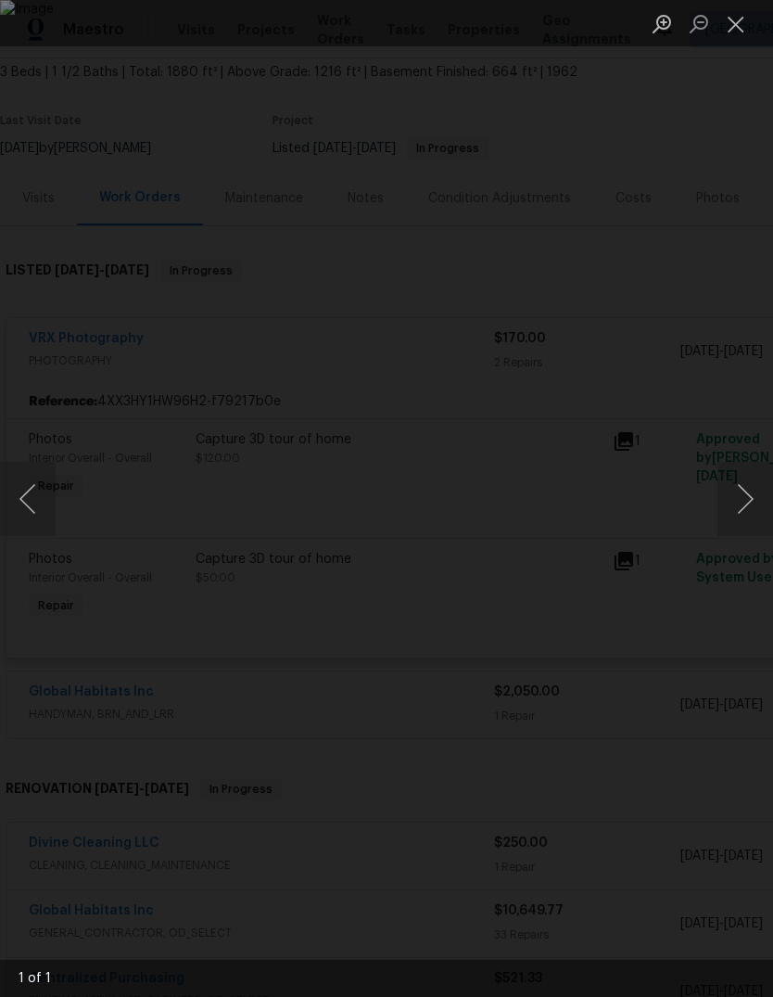
click at [708, 189] on div "Lightbox" at bounding box center [386, 498] width 773 height 997
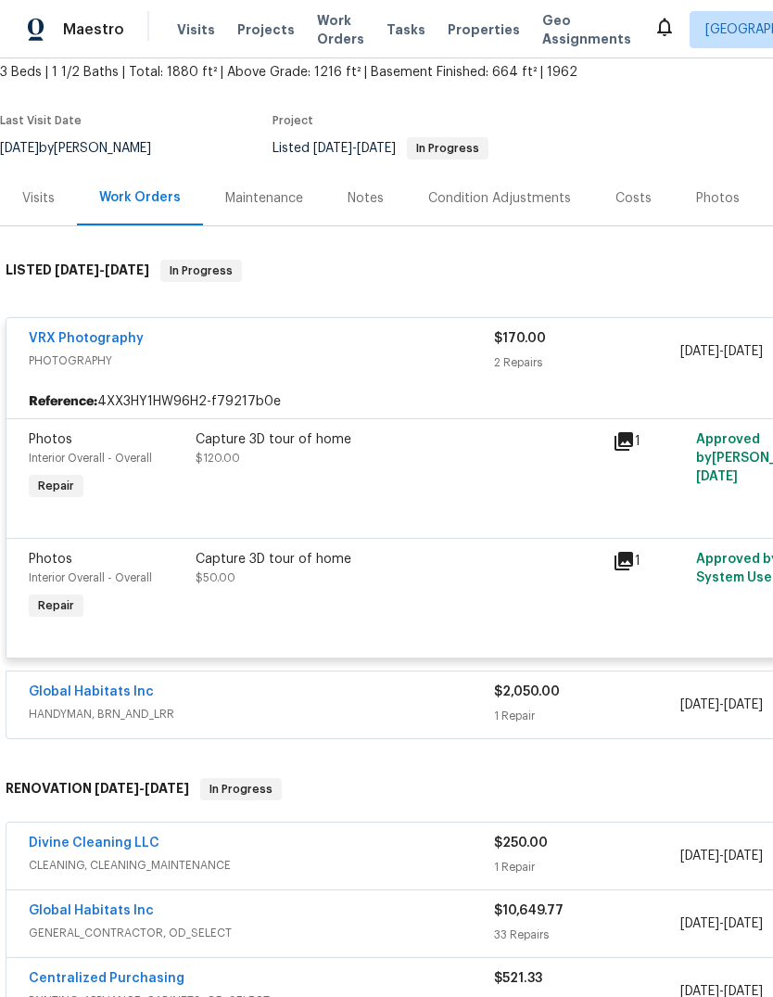
click at [742, 159] on section "14292 Hubbell St, Livonia, MI 48154 3 Beds | 1 1/2 Baths | Total: 1880 ft² | Ab…" at bounding box center [524, 93] width 1048 height 156
click at [302, 351] on span "PHOTOGRAPHY" at bounding box center [261, 360] width 465 height 19
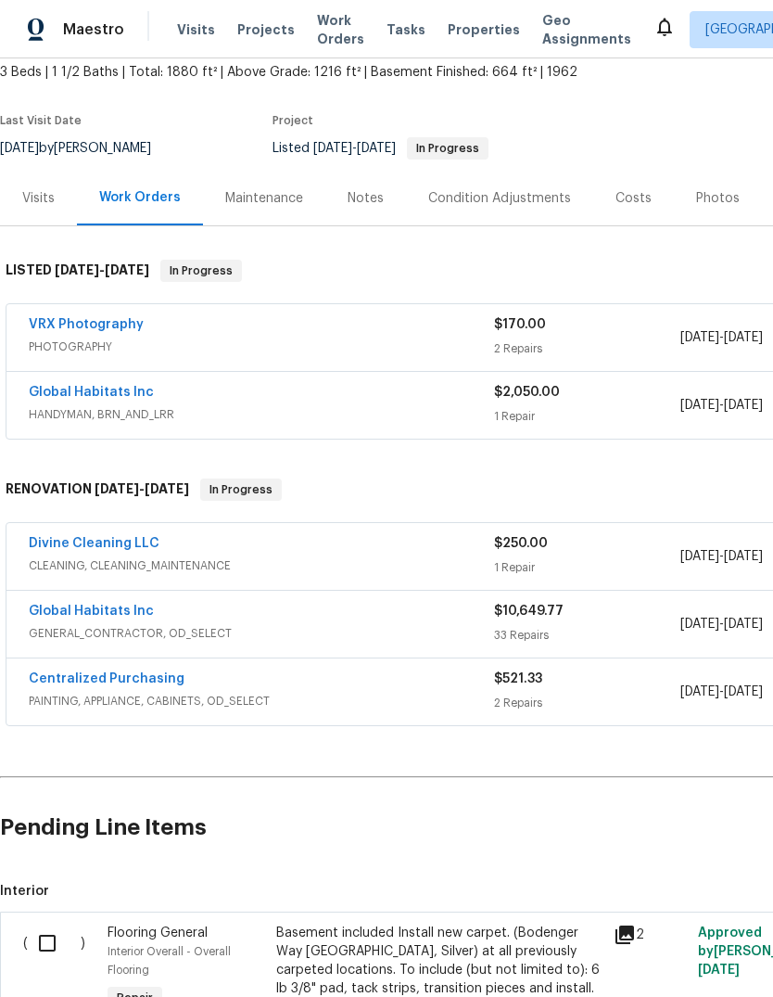
click at [373, 343] on span "PHOTOGRAPHY" at bounding box center [261, 346] width 465 height 19
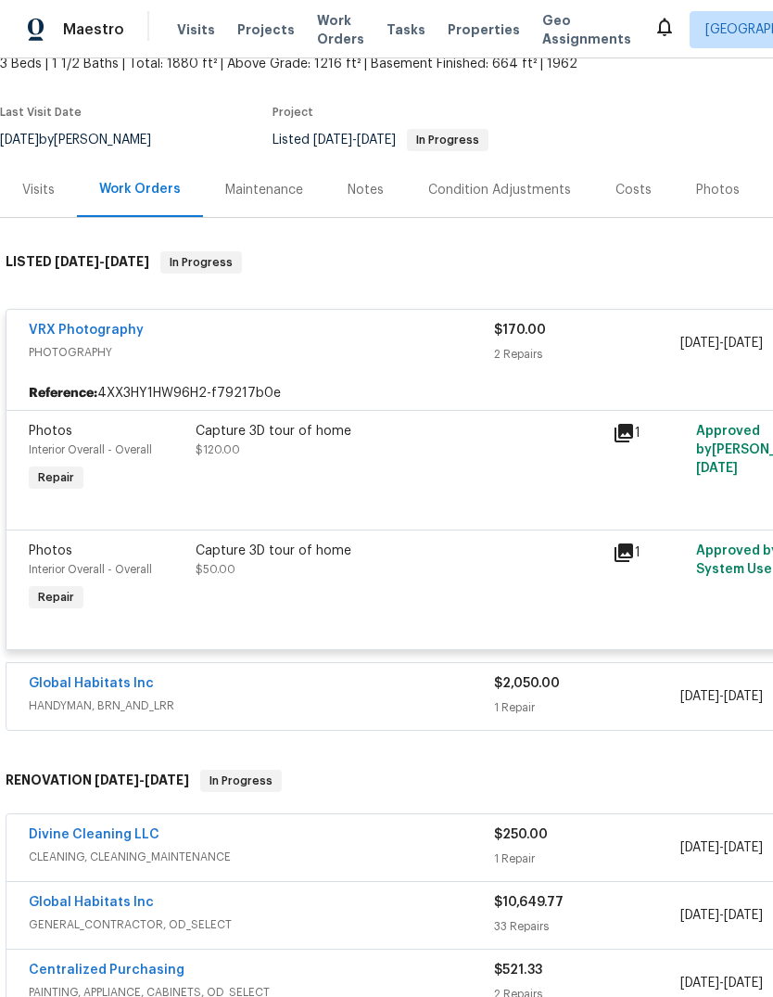
scroll to position [119, 0]
click at [257, 382] on div "Reference: 4XX3HY1HW96H2-f79217b0e" at bounding box center [523, 392] width 1035 height 33
click at [284, 354] on span "PHOTOGRAPHY" at bounding box center [261, 352] width 465 height 19
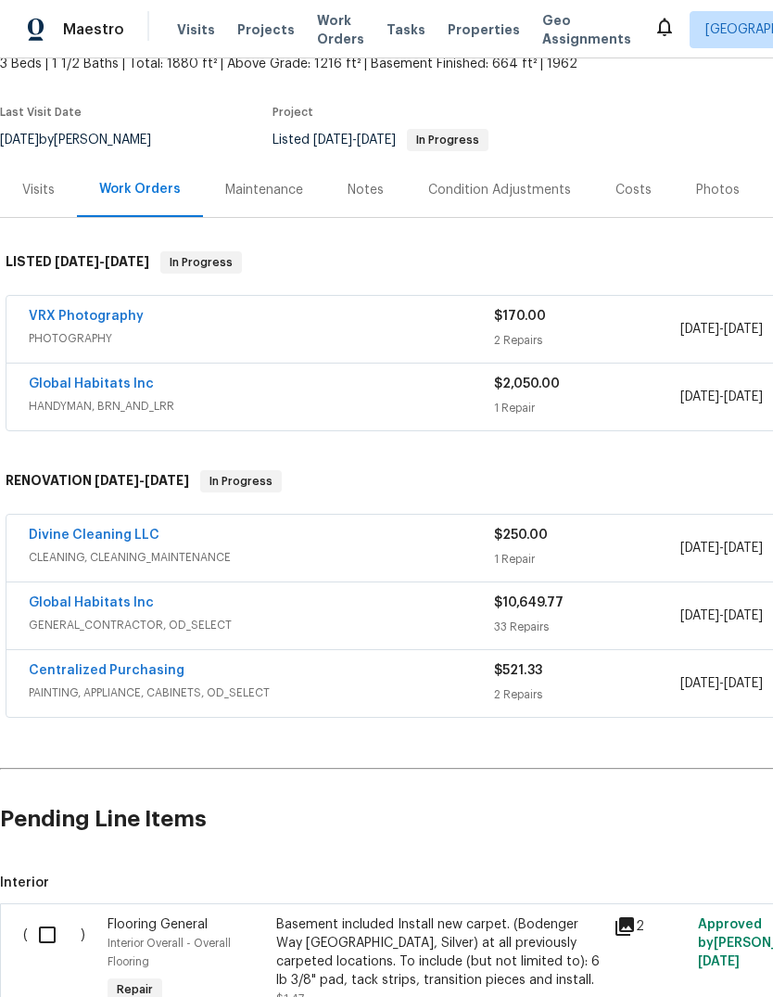
click at [293, 326] on div "VRX Photography" at bounding box center [261, 318] width 465 height 22
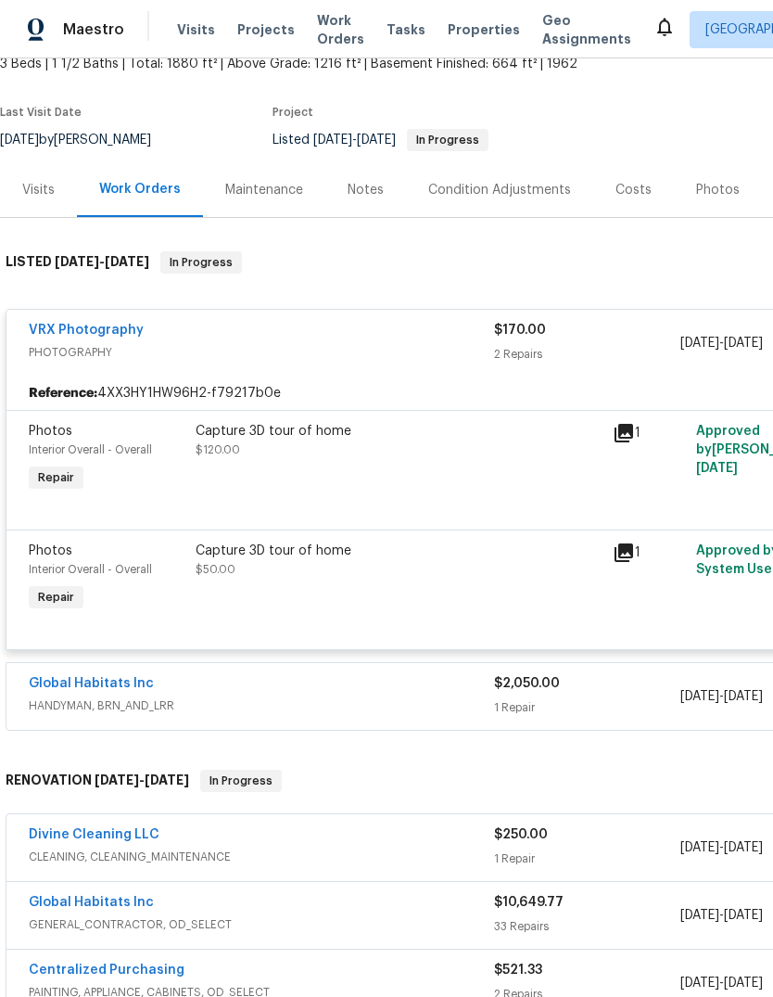
click at [306, 446] on div "Capture 3D tour of home $120.00" at bounding box center [399, 440] width 406 height 37
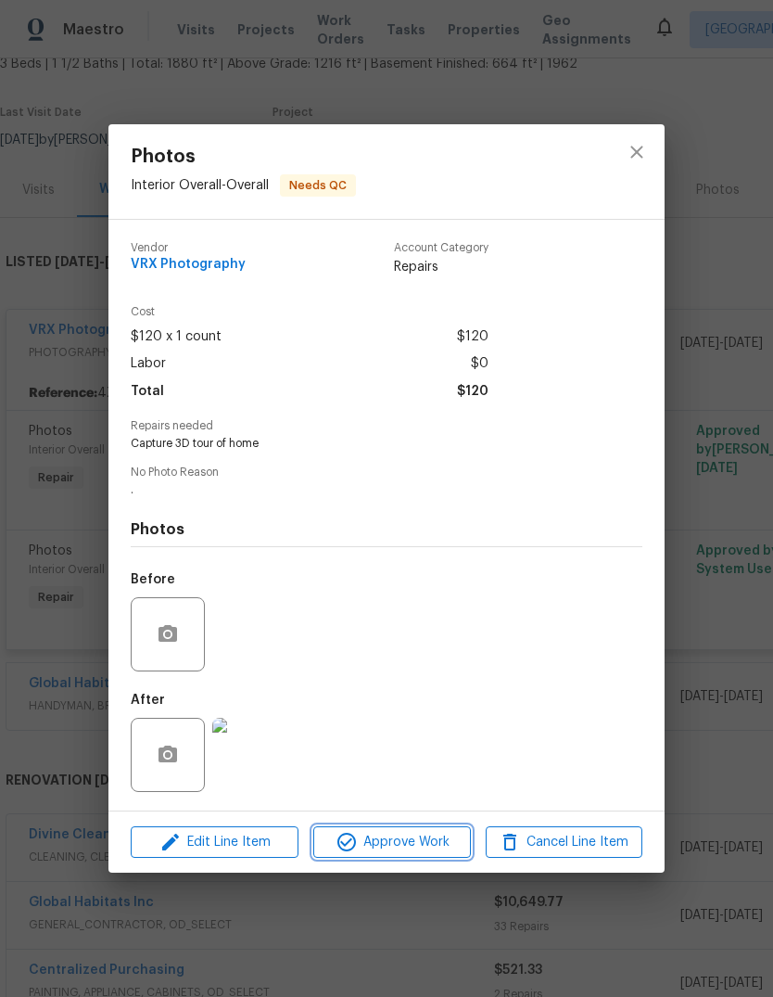
click at [432, 851] on span "Approve Work" at bounding box center [392, 842] width 146 height 23
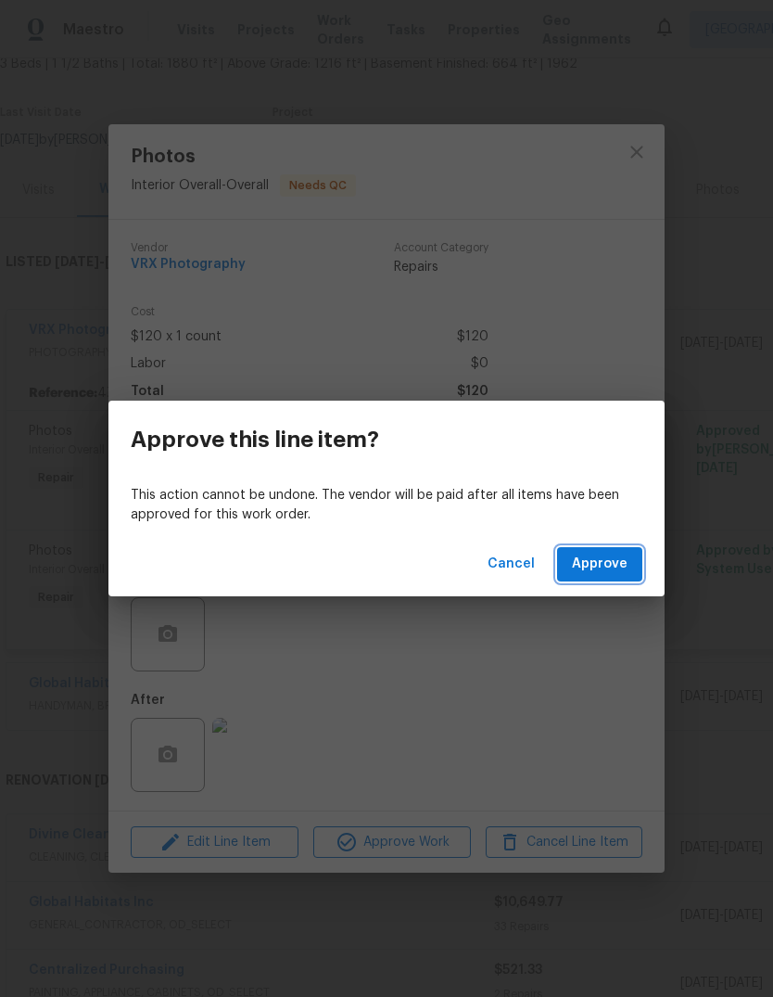
click at [601, 566] on span "Approve" at bounding box center [600, 564] width 56 height 23
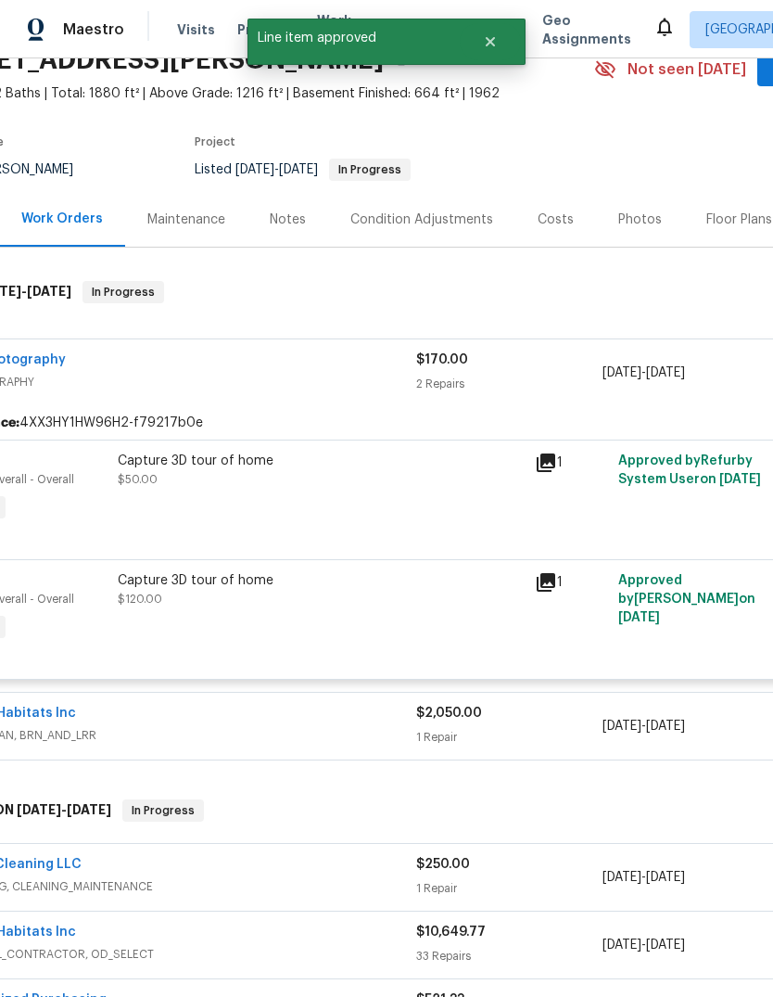
scroll to position [108, 13]
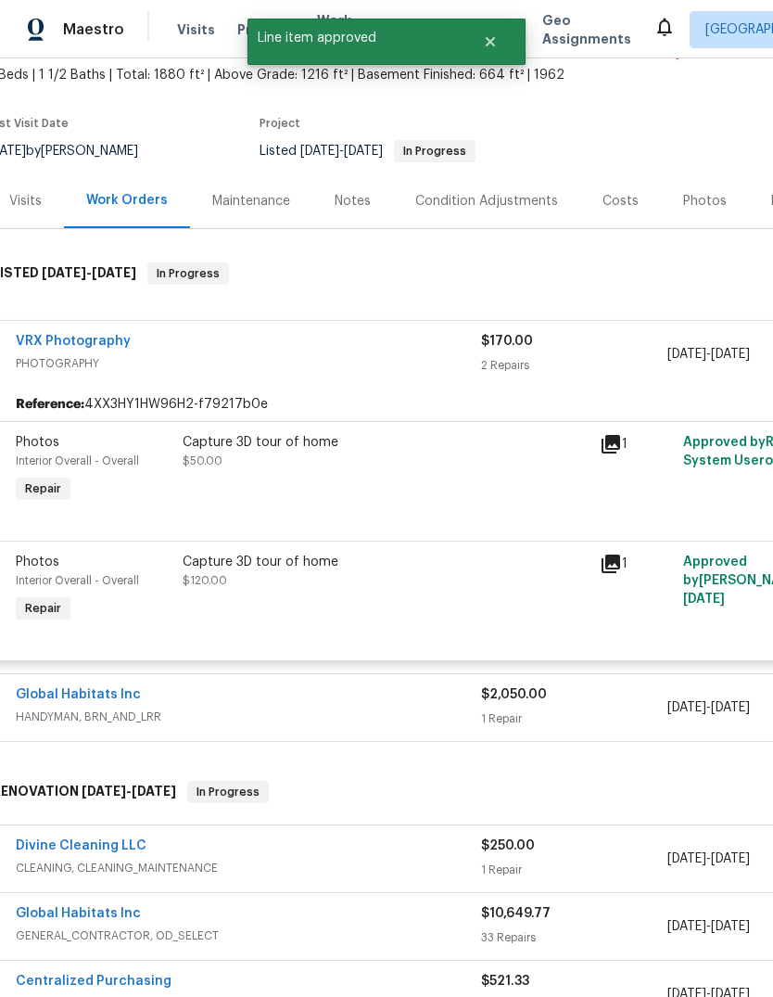
click at [320, 452] on div "Capture 3D tour of home $50.00" at bounding box center [386, 451] width 406 height 37
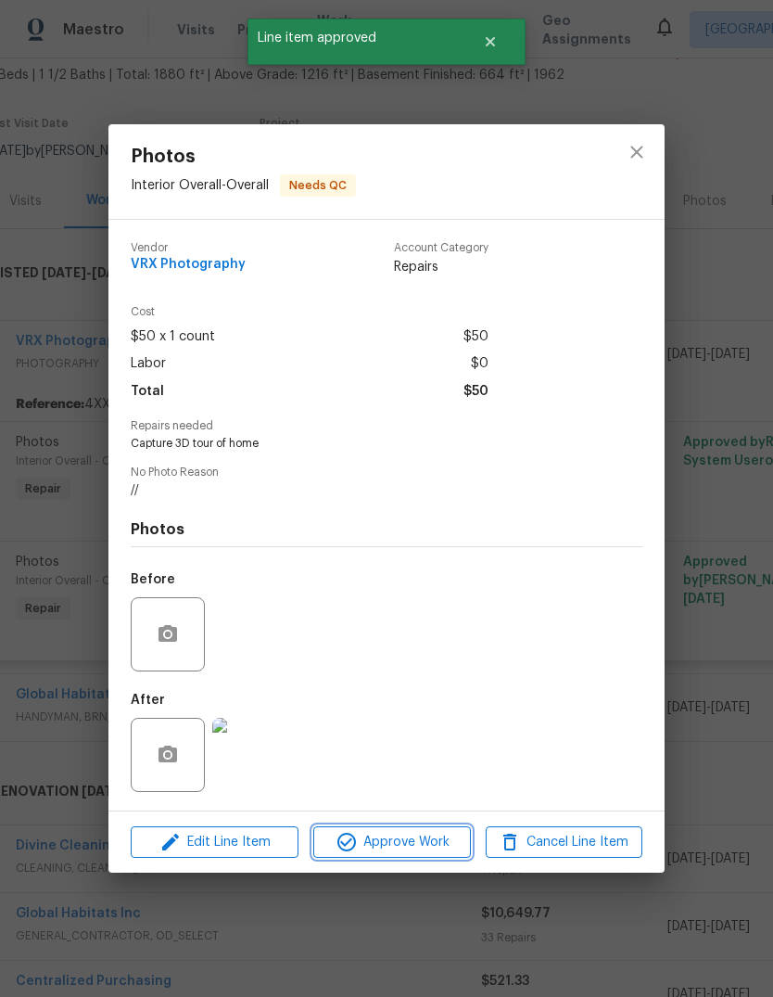
click at [404, 846] on span "Approve Work" at bounding box center [392, 842] width 146 height 23
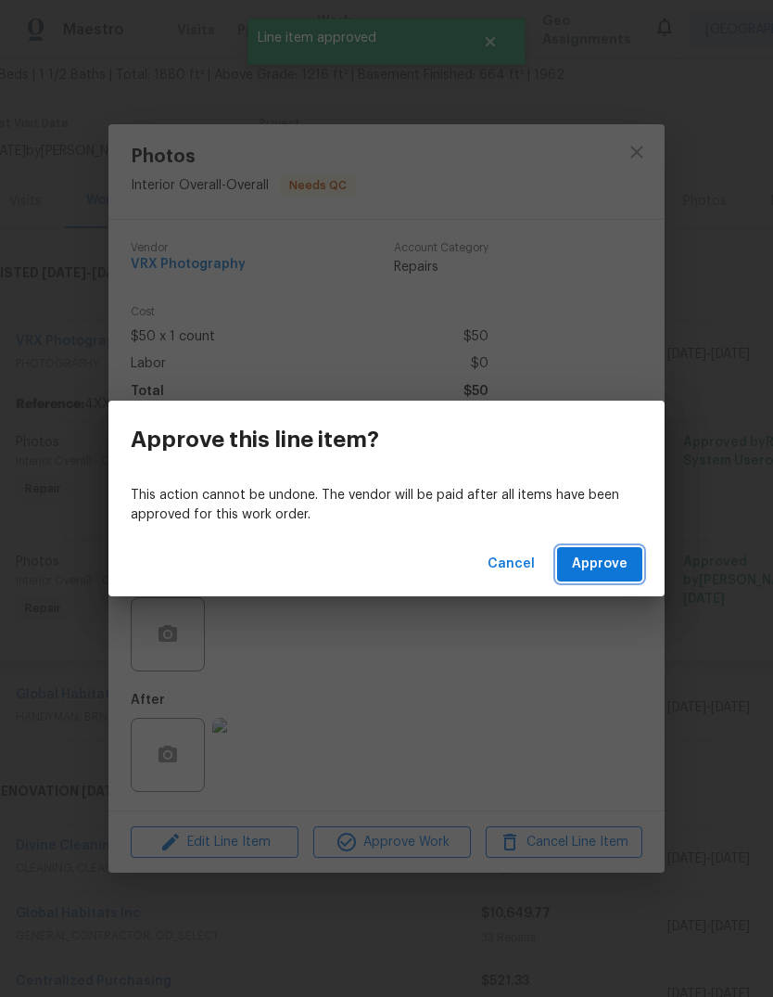
click at [604, 560] on span "Approve" at bounding box center [600, 564] width 56 height 23
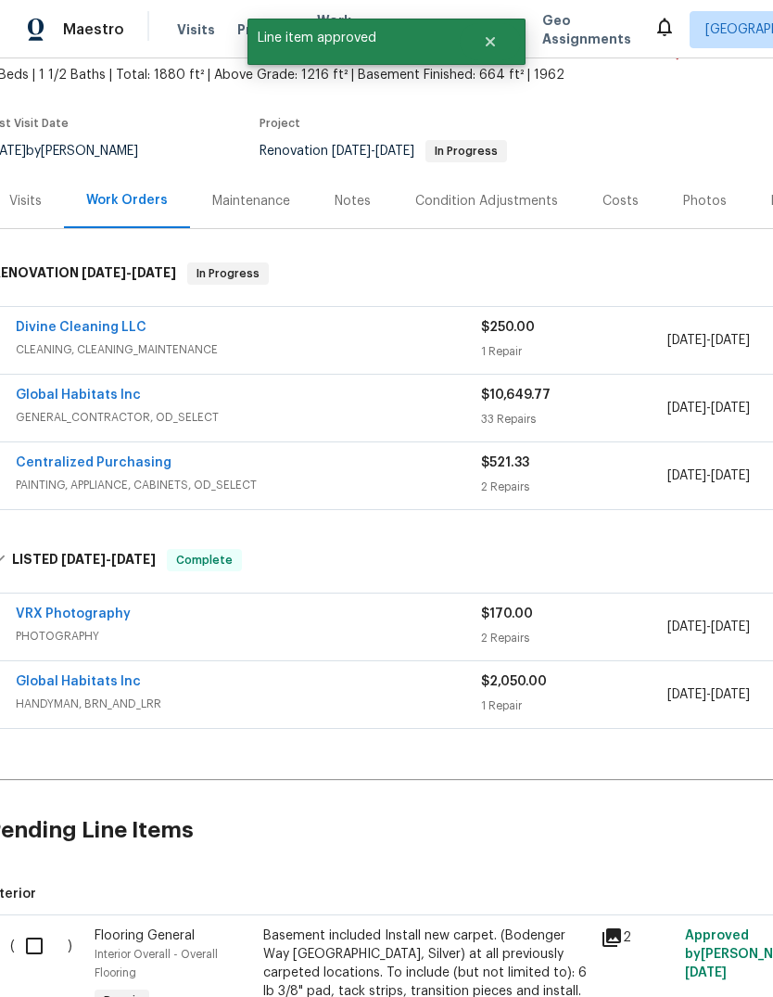
click at [356, 186] on div "Notes" at bounding box center [352, 200] width 81 height 55
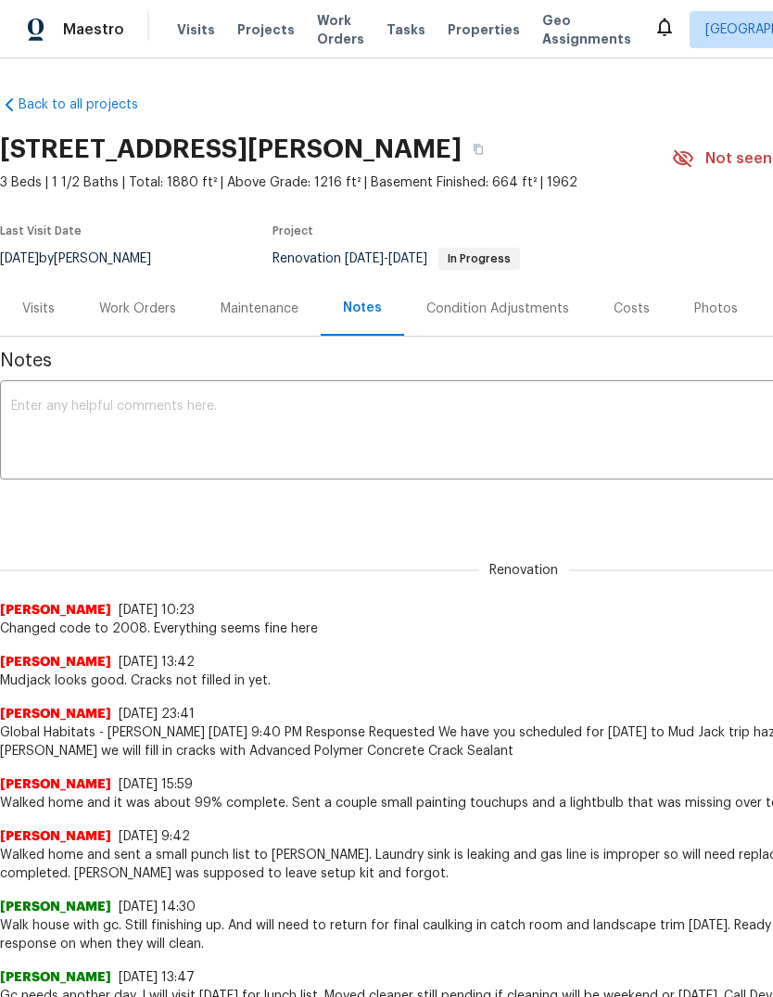
click at [146, 316] on div "Work Orders" at bounding box center [137, 308] width 77 height 19
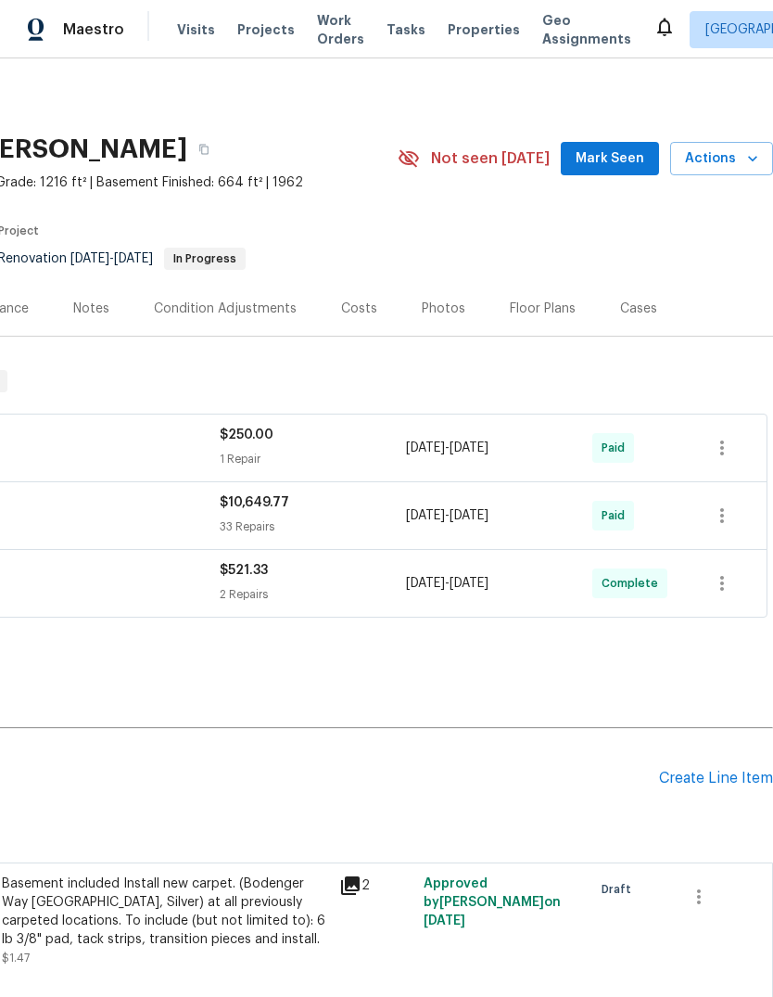
scroll to position [0, 274]
click at [621, 150] on span "Mark Seen" at bounding box center [610, 158] width 69 height 23
click at [338, 26] on span "Work Orders" at bounding box center [340, 29] width 47 height 37
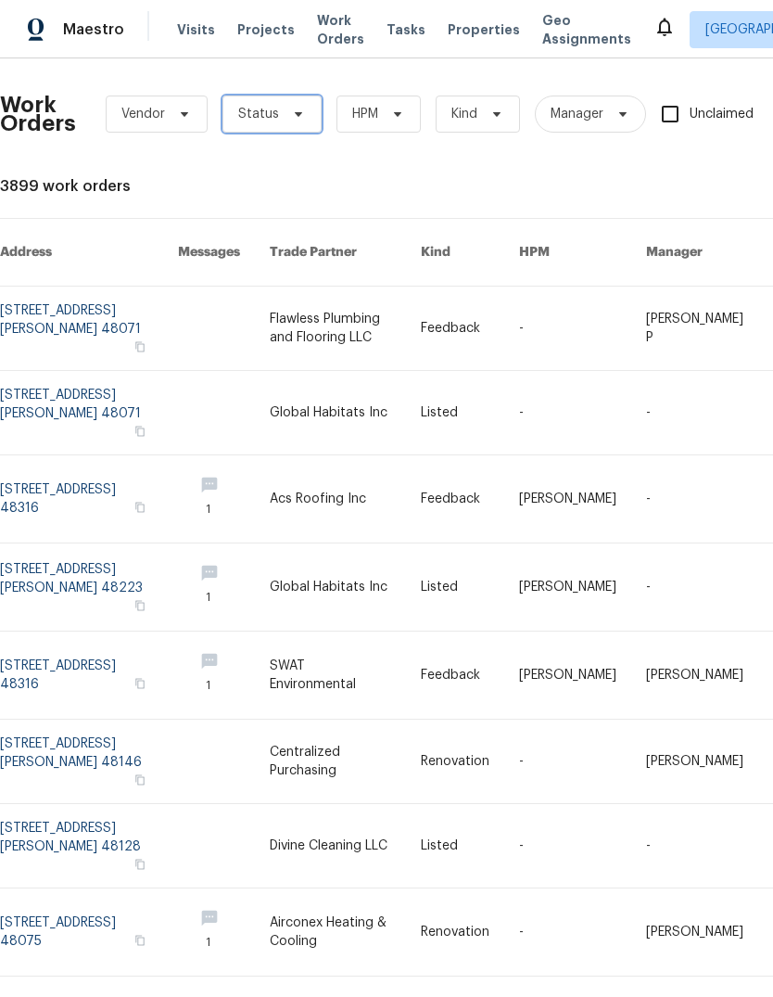
click at [301, 124] on span "Status" at bounding box center [272, 113] width 99 height 37
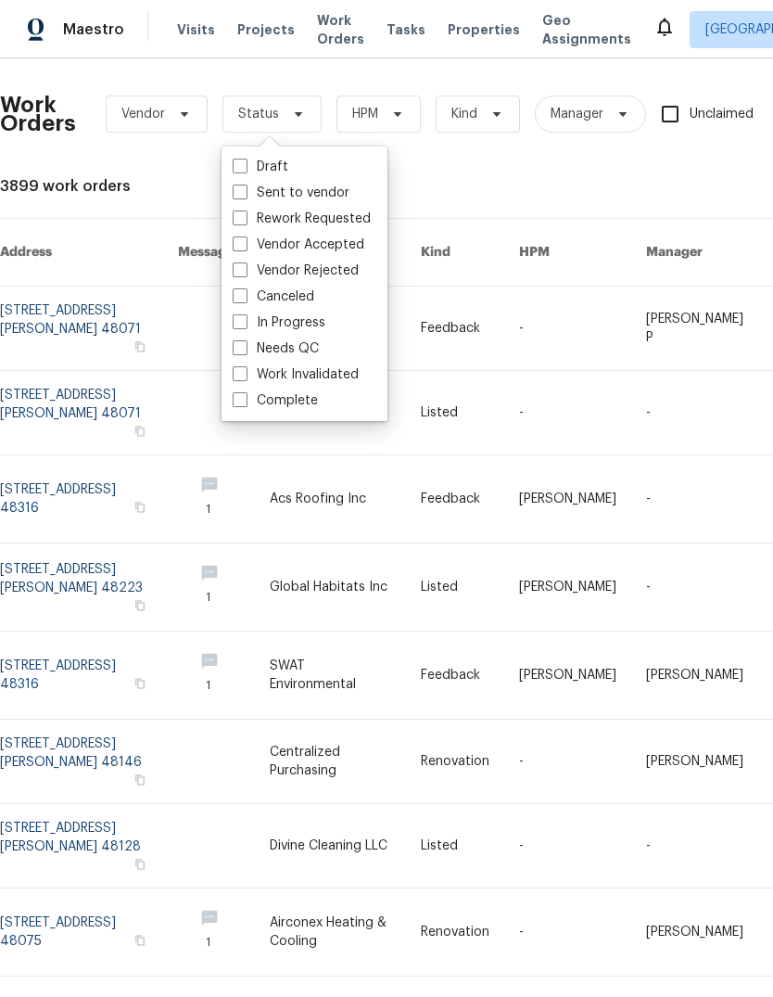
click at [302, 354] on label "Needs QC" at bounding box center [276, 348] width 86 height 19
click at [245, 351] on input "Needs QC" at bounding box center [239, 345] width 12 height 12
checkbox input "true"
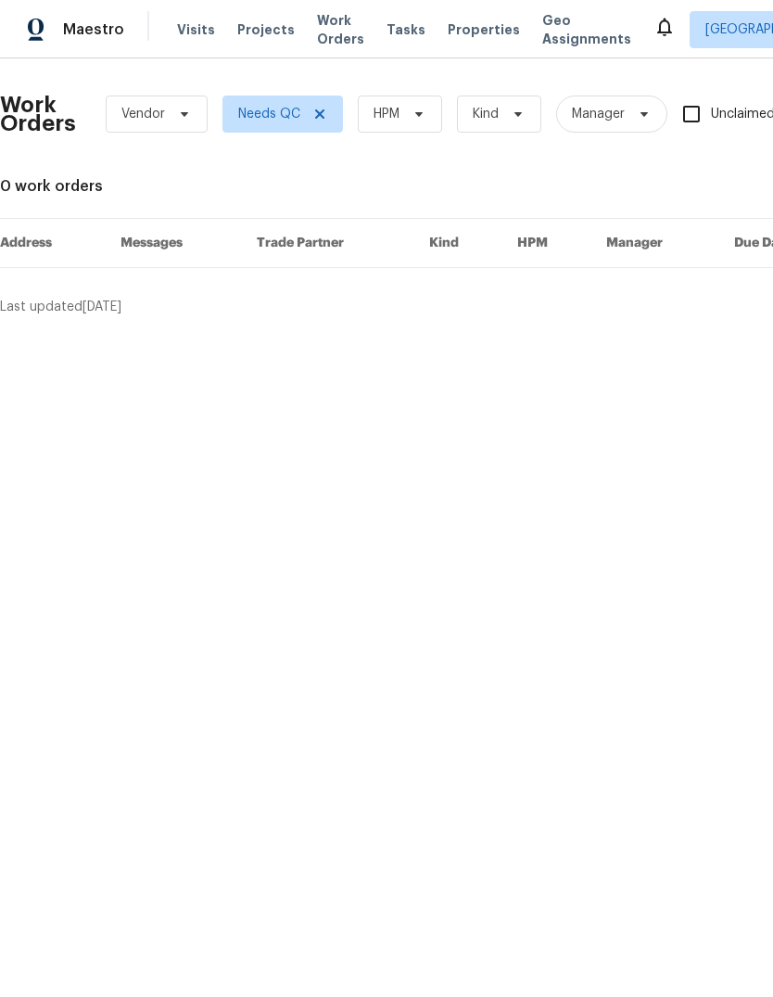
click at [464, 23] on span "Properties" at bounding box center [484, 29] width 72 height 19
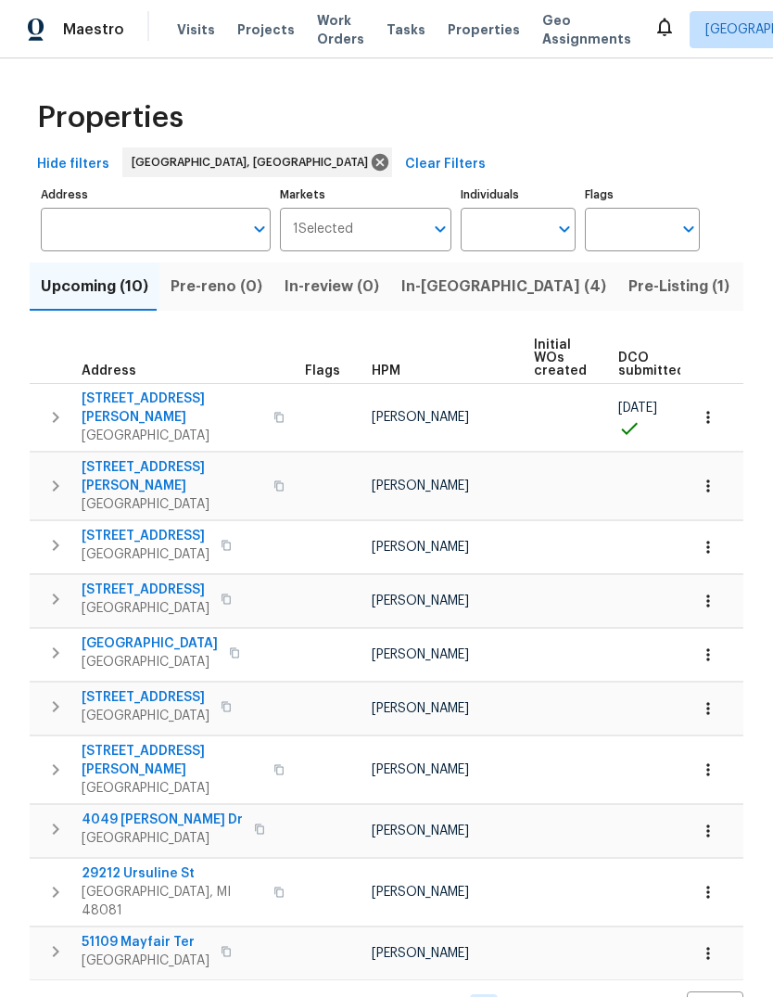
click at [468, 278] on button "In-[GEOGRAPHIC_DATA] (4)" at bounding box center [503, 286] width 227 height 48
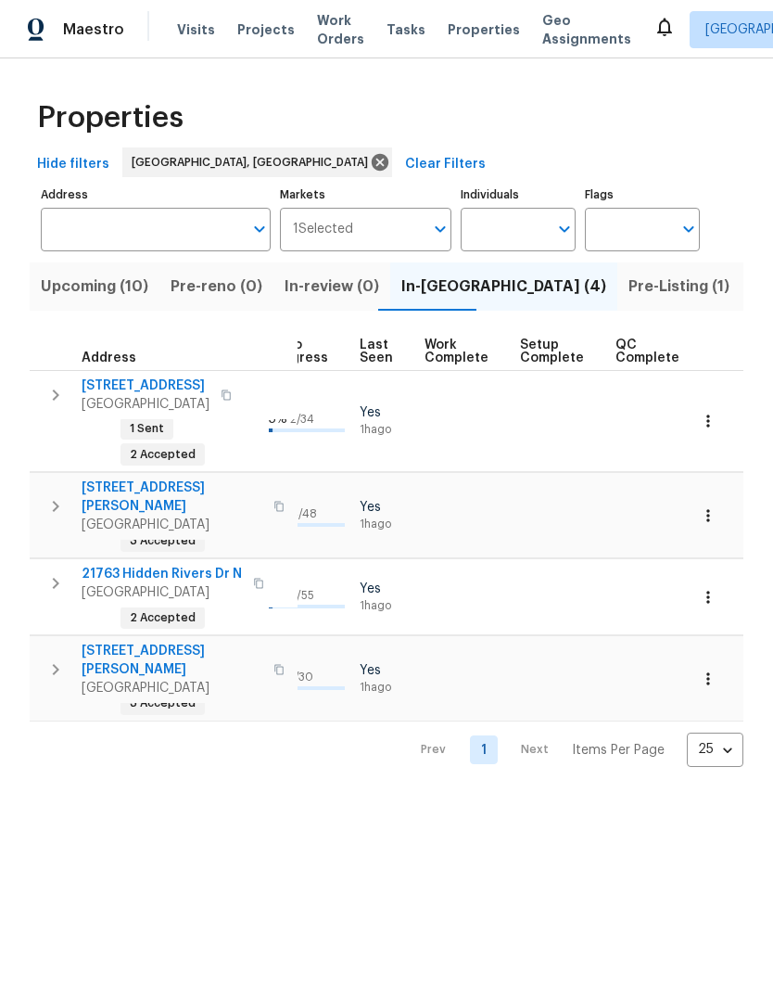
scroll to position [0, 862]
